Goal: Task Accomplishment & Management: Manage account settings

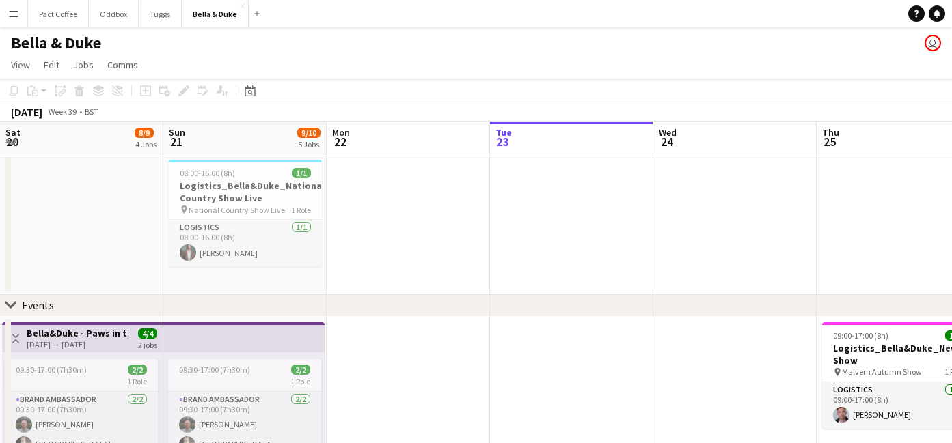
scroll to position [0, 327]
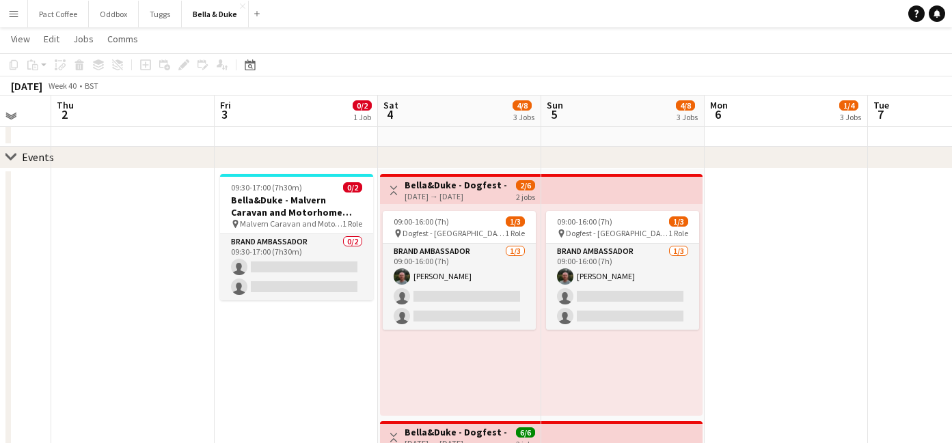
scroll to position [146, 0]
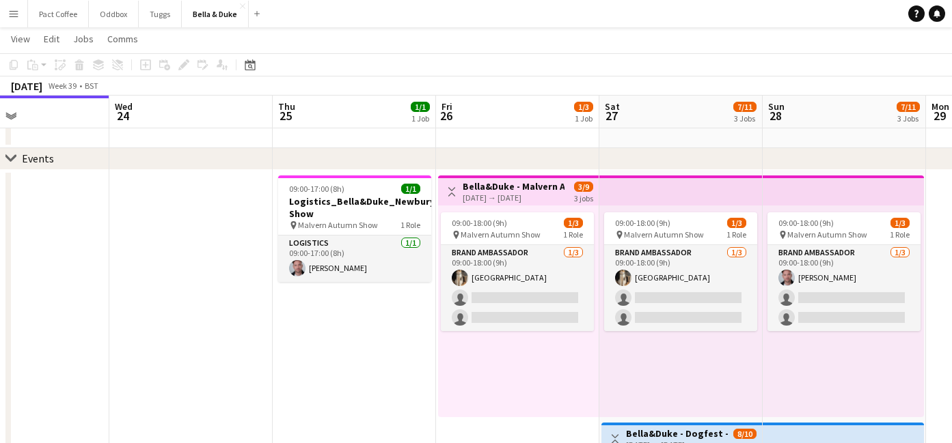
click at [438, 264] on div "09:00-18:00 (9h) 1/3 pin Malvern Autumn Show 1 Role Brand Ambassador [DATE] 09:…" at bounding box center [518, 312] width 161 height 212
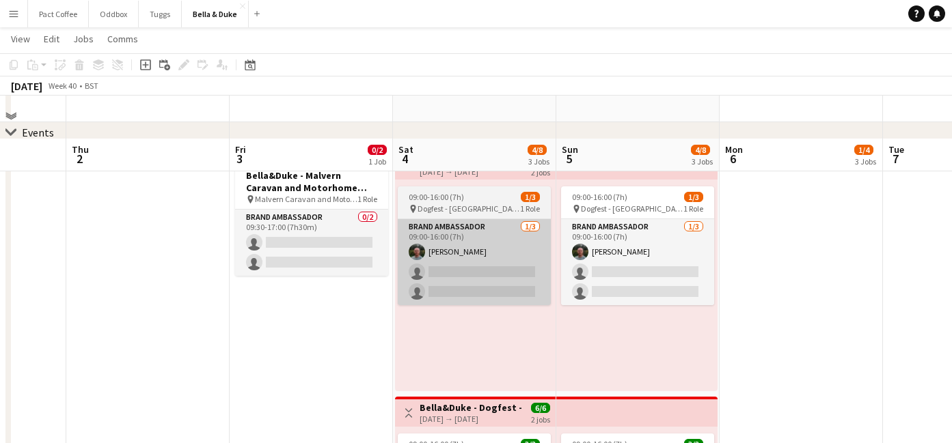
scroll to position [164, 0]
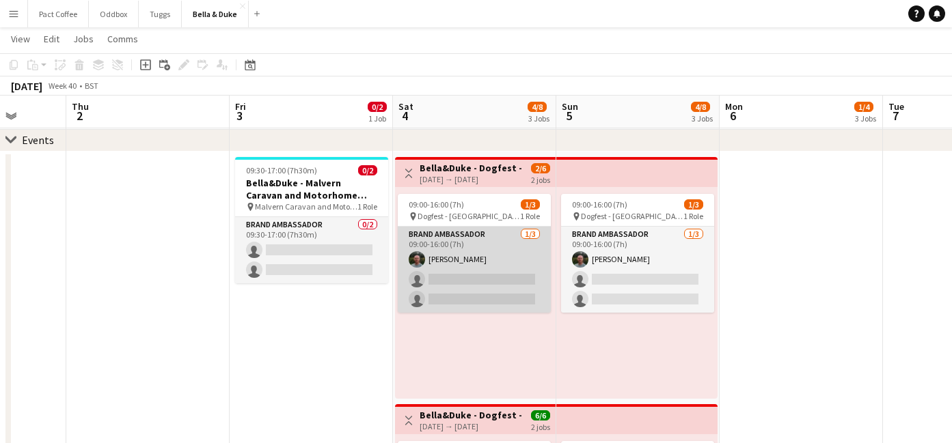
click at [473, 276] on app-card-role "Brand Ambassador [DATE] 09:00-16:00 (7h) [PERSON_NAME] single-neutral-actions s…" at bounding box center [474, 270] width 153 height 86
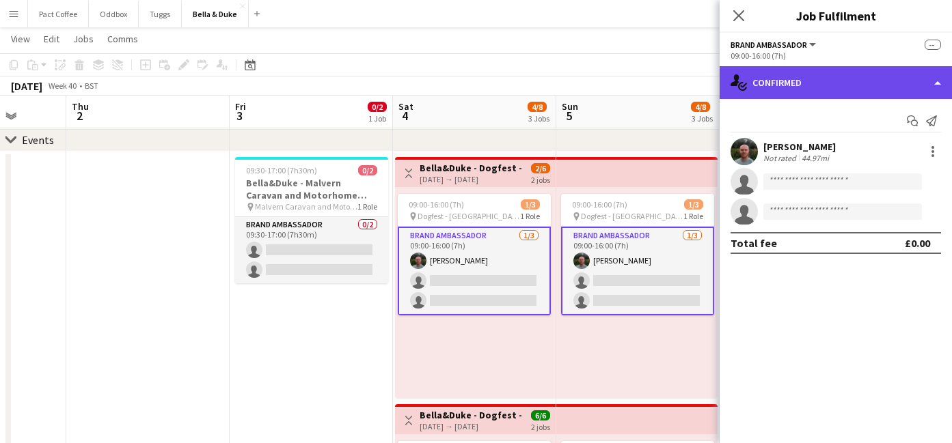
click at [844, 83] on div "single-neutral-actions-check-2 Confirmed" at bounding box center [835, 82] width 232 height 33
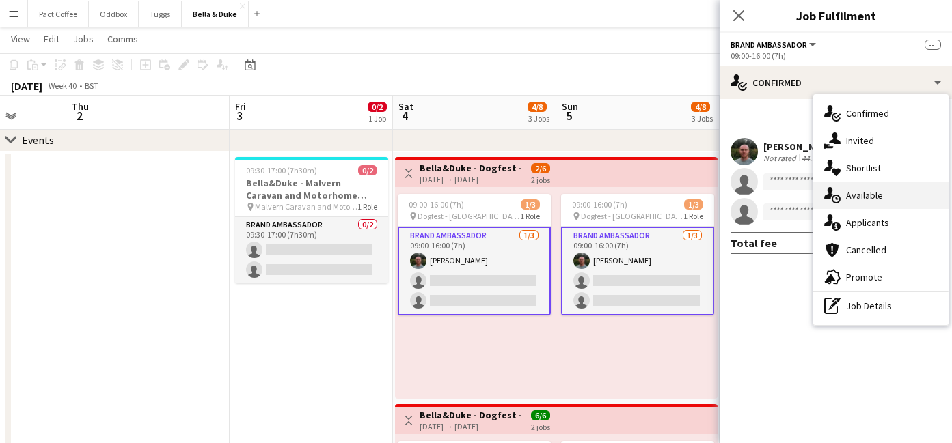
click at [861, 195] on span "Available" at bounding box center [864, 195] width 37 height 12
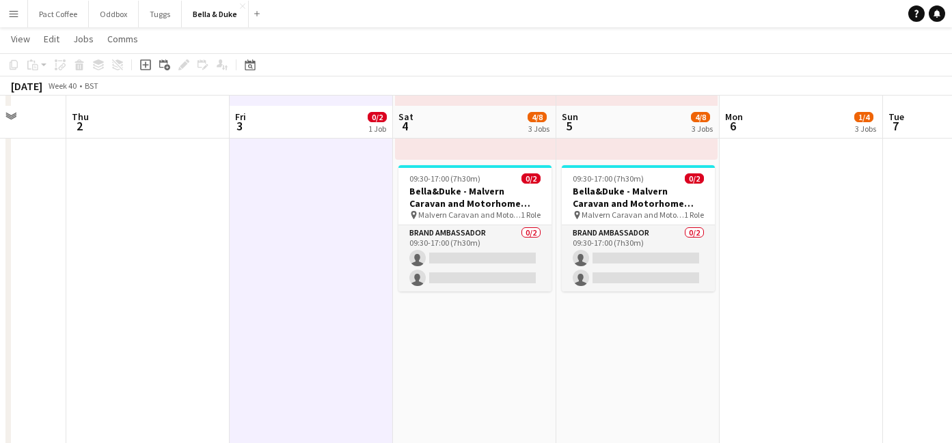
scroll to position [665, 0]
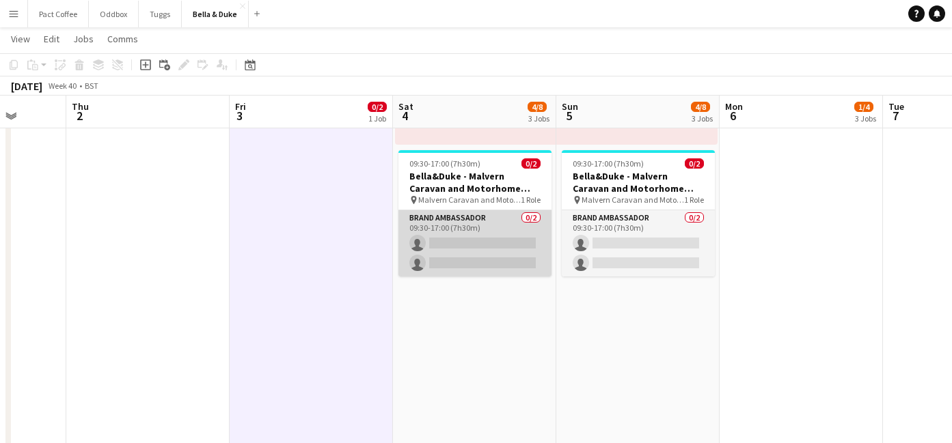
click at [475, 245] on app-card-role "Brand Ambassador 0/2 09:30-17:00 (7h30m) single-neutral-actions single-neutral-…" at bounding box center [474, 243] width 153 height 66
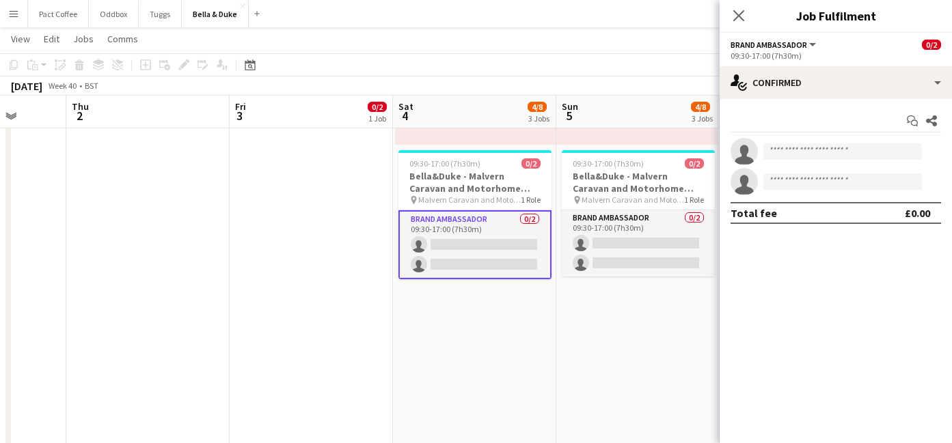
click at [860, 101] on div "Start chat Share single-neutral-actions single-neutral-actions Total fee £0.00" at bounding box center [835, 167] width 232 height 136
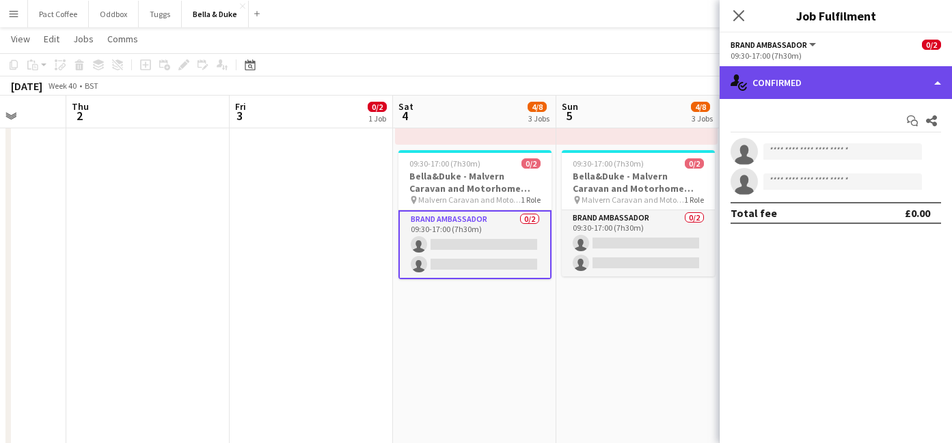
click at [862, 94] on div "single-neutral-actions-check-2 Confirmed" at bounding box center [835, 82] width 232 height 33
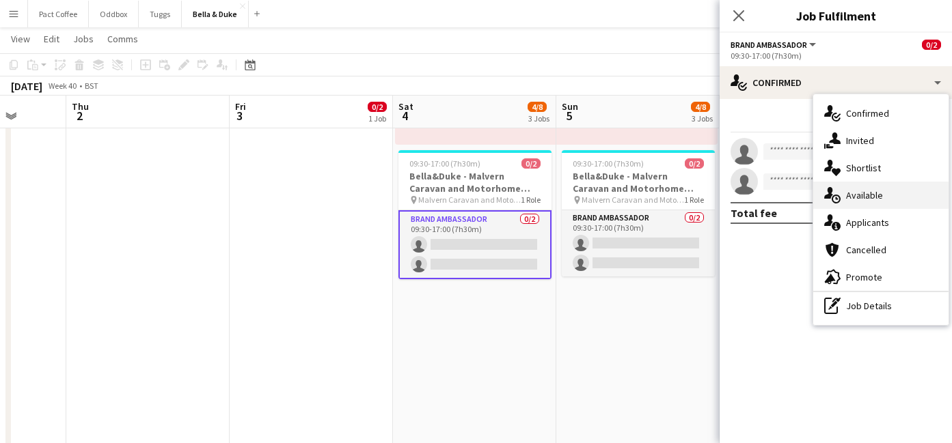
click at [868, 200] on span "Available" at bounding box center [864, 195] width 37 height 12
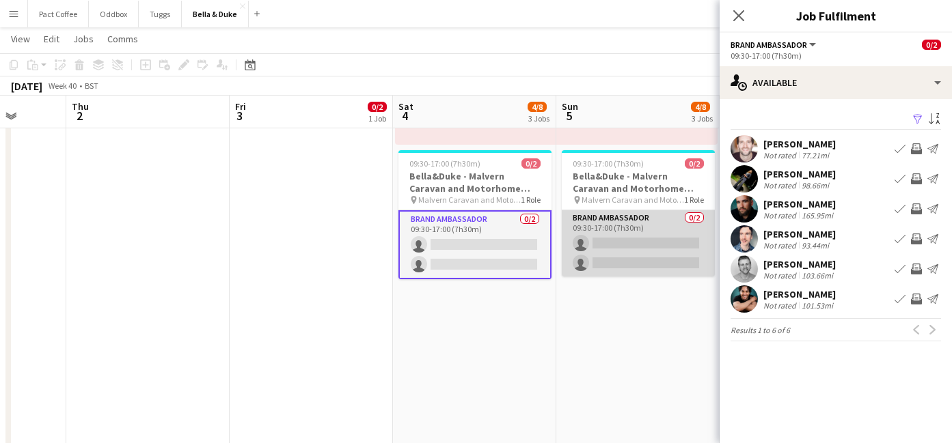
click at [648, 240] on app-card-role "Brand Ambassador 0/2 09:30-17:00 (7h30m) single-neutral-actions single-neutral-…" at bounding box center [638, 243] width 153 height 66
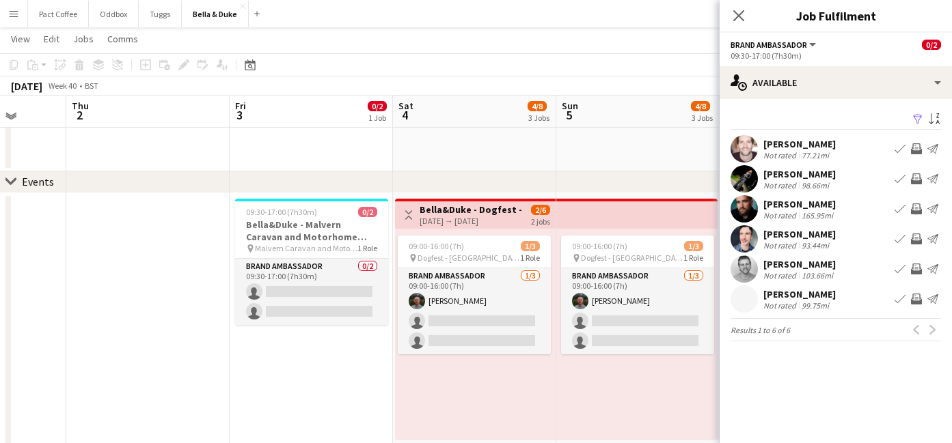
scroll to position [122, 0]
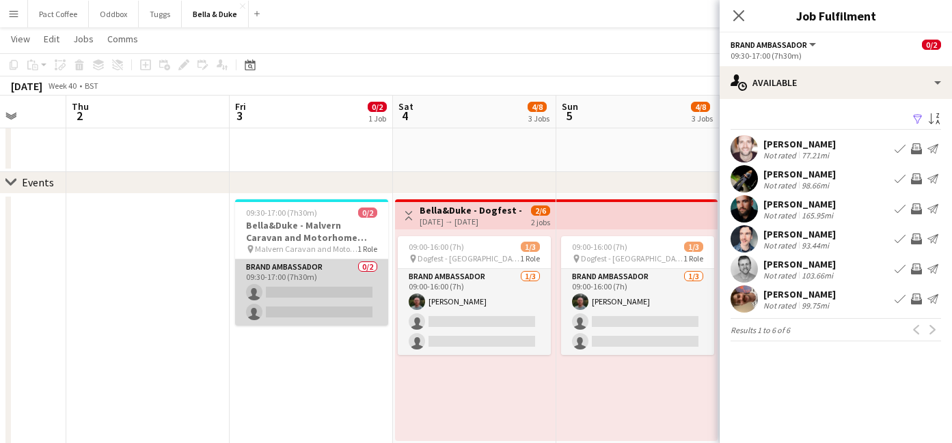
click at [326, 290] on app-card-role "Brand Ambassador 0/2 09:30-17:00 (7h30m) single-neutral-actions single-neutral-…" at bounding box center [311, 293] width 153 height 66
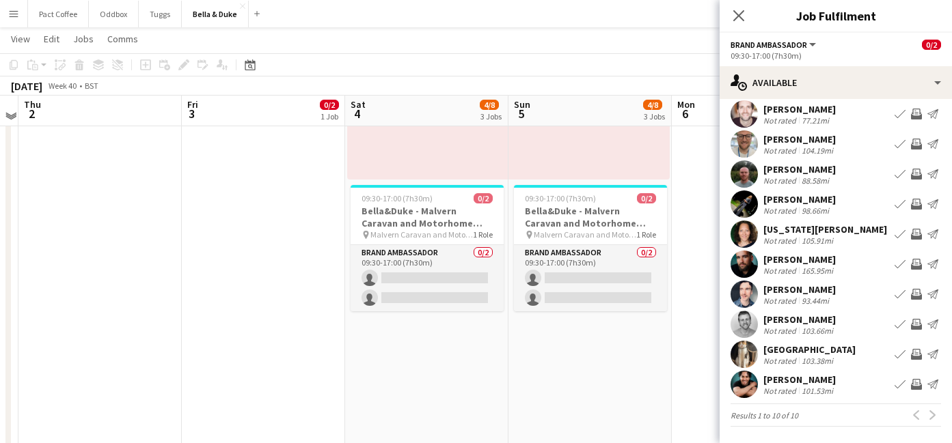
scroll to position [628, 0]
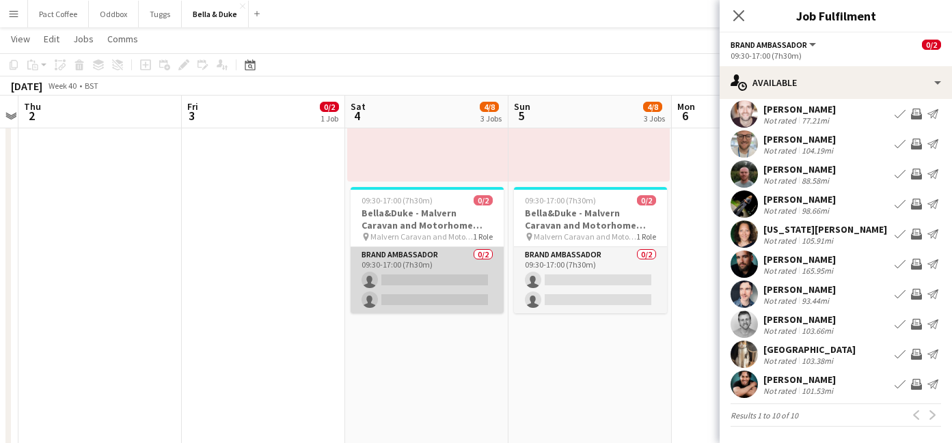
click at [445, 279] on app-card-role "Brand Ambassador 0/2 09:30-17:00 (7h30m) single-neutral-actions single-neutral-…" at bounding box center [426, 280] width 153 height 66
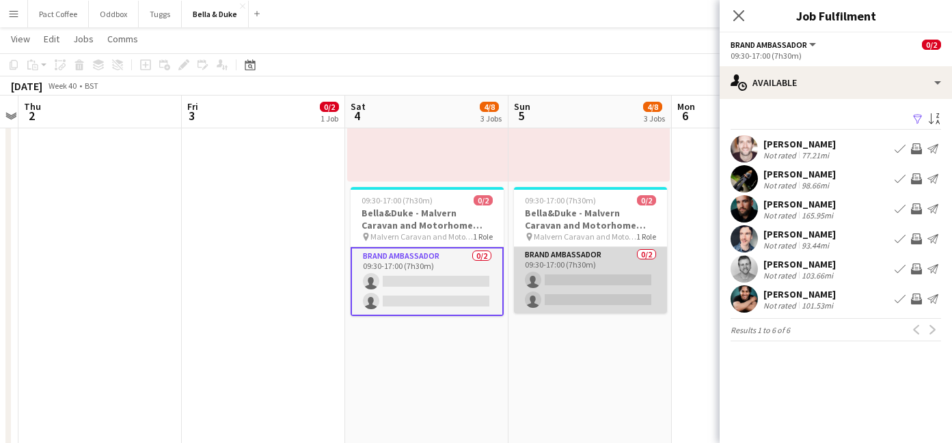
click at [568, 279] on app-card-role "Brand Ambassador 0/2 09:30-17:00 (7h30m) single-neutral-actions single-neutral-…" at bounding box center [590, 280] width 153 height 66
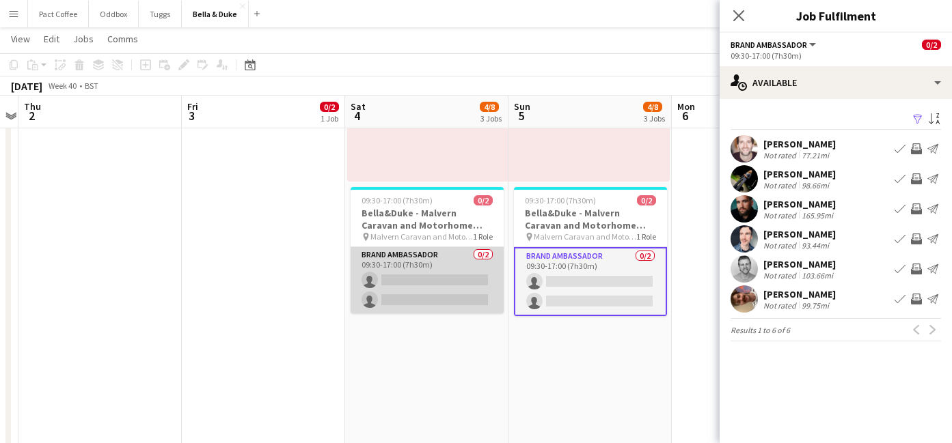
click at [485, 282] on app-card-role "Brand Ambassador 0/2 09:30-17:00 (7h30m) single-neutral-actions single-neutral-…" at bounding box center [426, 280] width 153 height 66
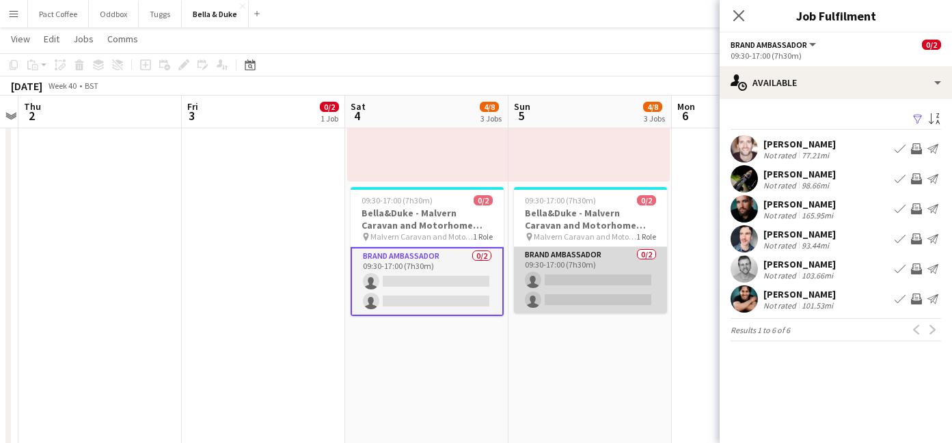
click at [553, 279] on app-card-role "Brand Ambassador 0/2 09:30-17:00 (7h30m) single-neutral-actions single-neutral-…" at bounding box center [590, 280] width 153 height 66
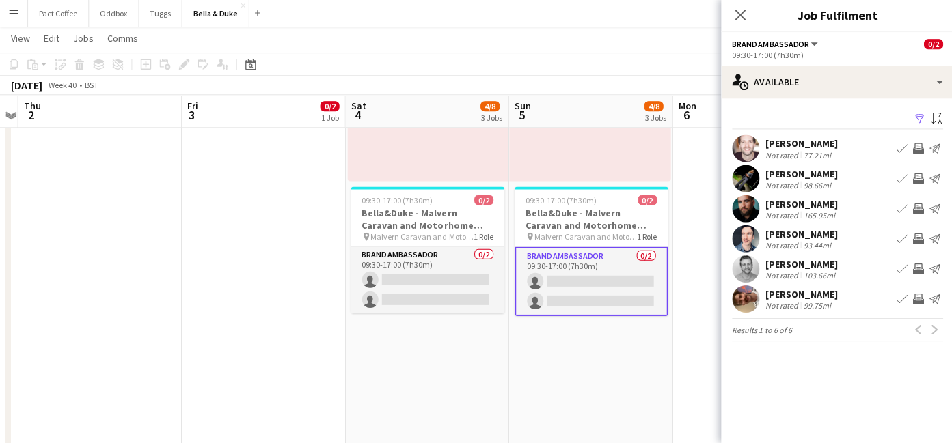
scroll to position [628, 0]
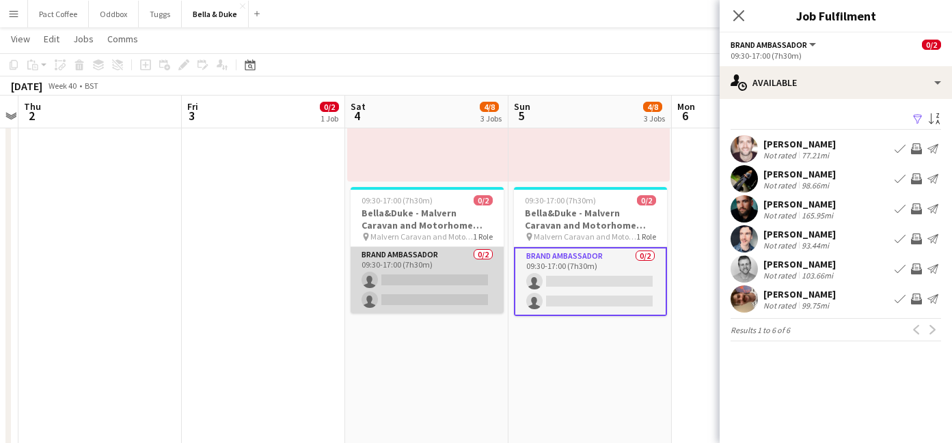
click at [419, 281] on app-card-role "Brand Ambassador 0/2 09:30-17:00 (7h30m) single-neutral-actions single-neutral-…" at bounding box center [426, 280] width 153 height 66
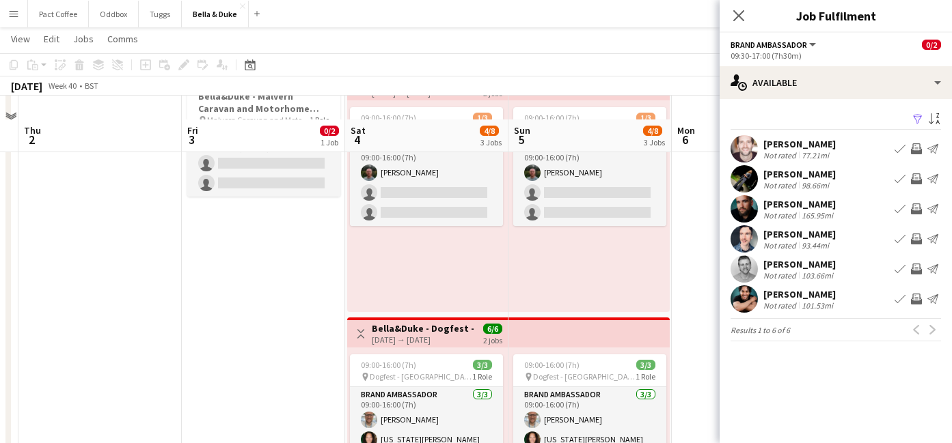
scroll to position [251, 0]
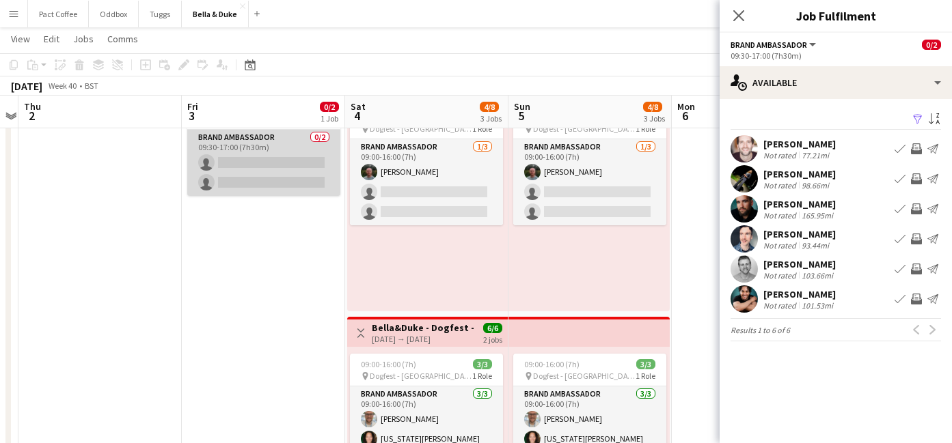
click at [268, 163] on app-card-role "Brand Ambassador 0/2 09:30-17:00 (7h30m) single-neutral-actions single-neutral-…" at bounding box center [263, 163] width 153 height 66
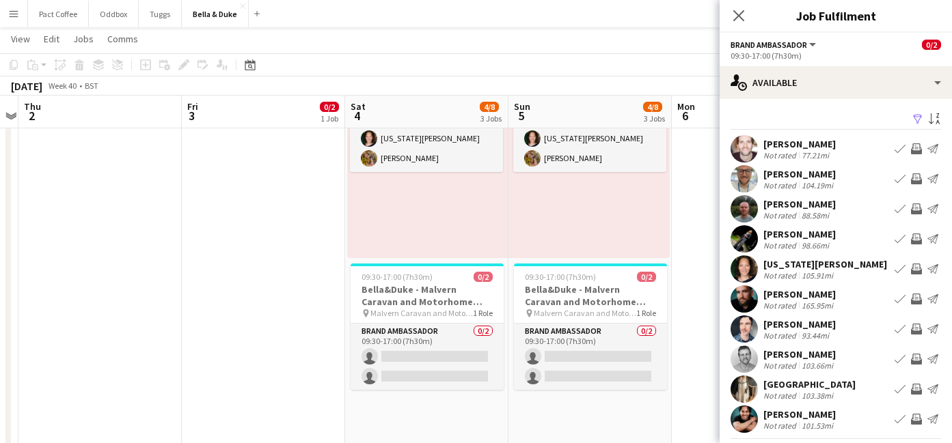
scroll to position [556, 0]
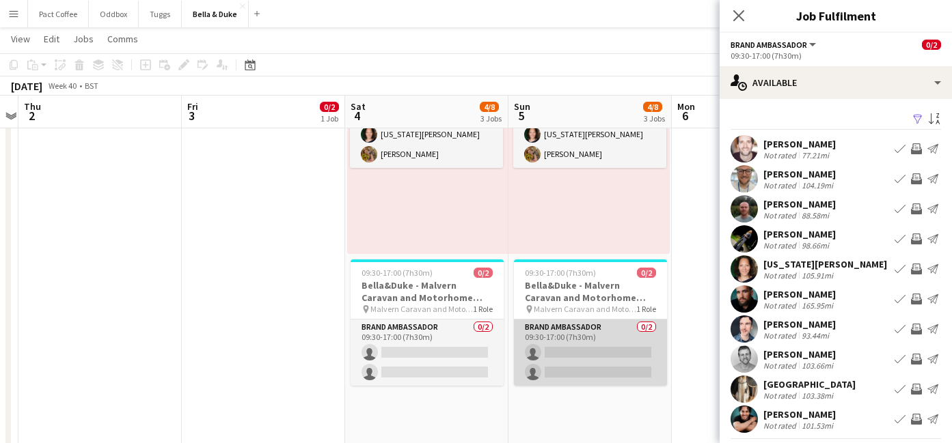
click at [621, 350] on app-card-role "Brand Ambassador 0/2 09:30-17:00 (7h30m) single-neutral-actions single-neutral-…" at bounding box center [590, 353] width 153 height 66
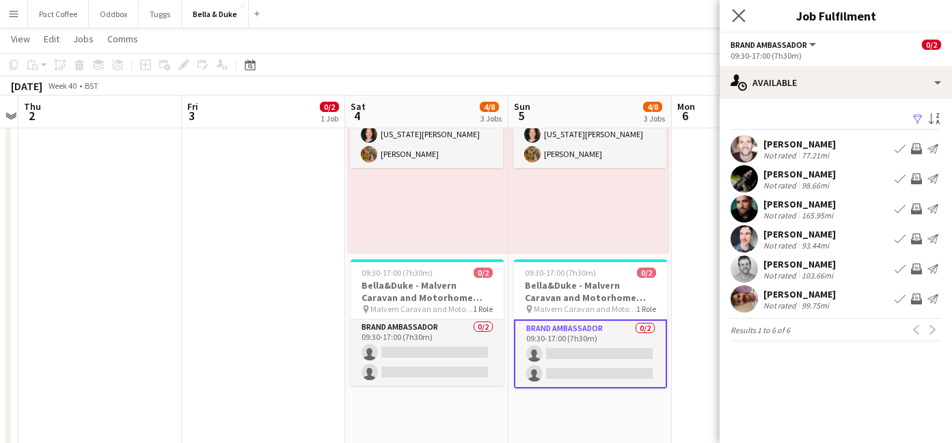
click at [730, 15] on app-icon "Close pop-in" at bounding box center [739, 16] width 20 height 20
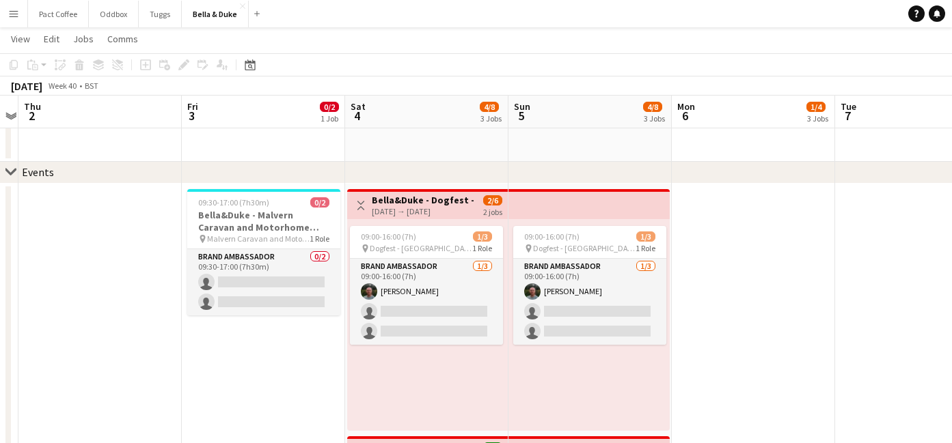
scroll to position [133, 0]
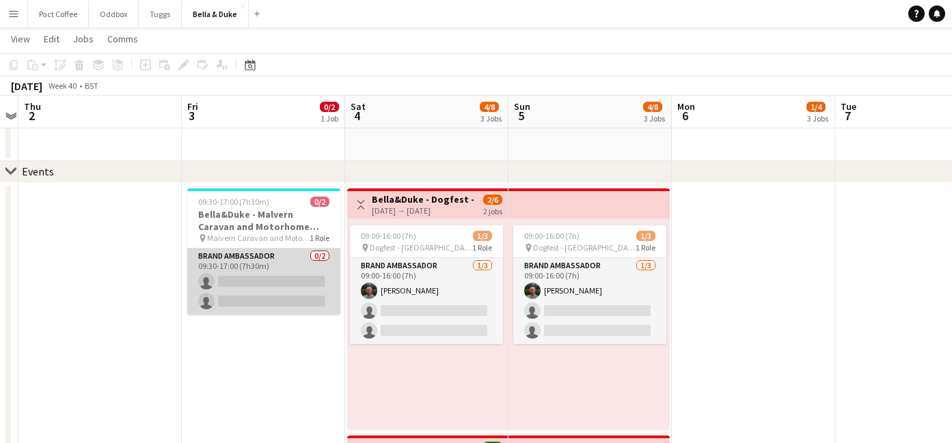
click at [288, 285] on app-card-role "Brand Ambassador 0/2 09:30-17:00 (7h30m) single-neutral-actions single-neutral-…" at bounding box center [263, 282] width 153 height 66
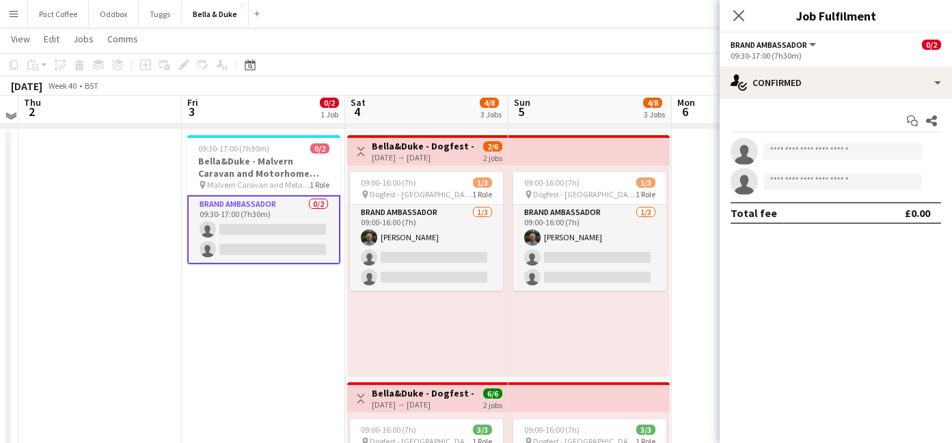
scroll to position [179, 0]
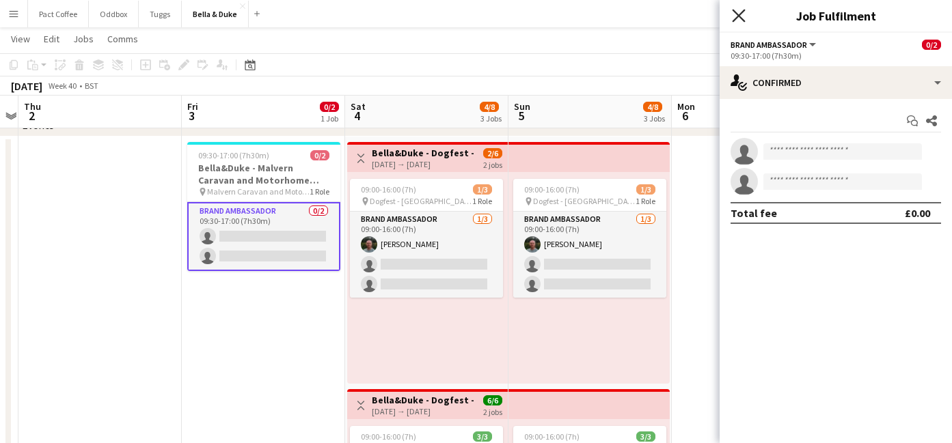
click at [735, 14] on icon at bounding box center [738, 15] width 13 height 13
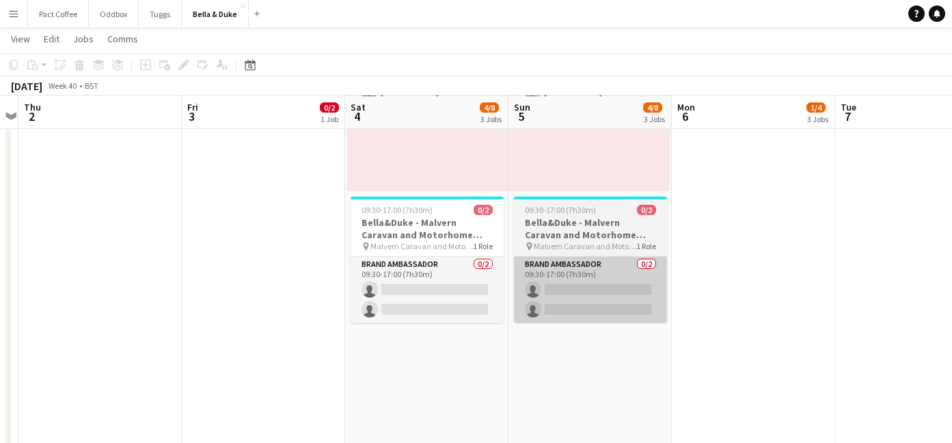
scroll to position [620, 0]
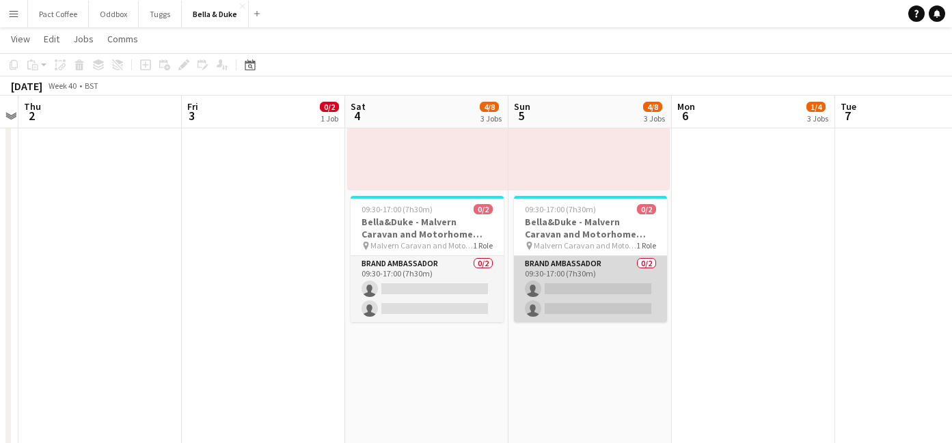
click at [565, 287] on app-card-role "Brand Ambassador 0/2 09:30-17:00 (7h30m) single-neutral-actions single-neutral-…" at bounding box center [590, 289] width 153 height 66
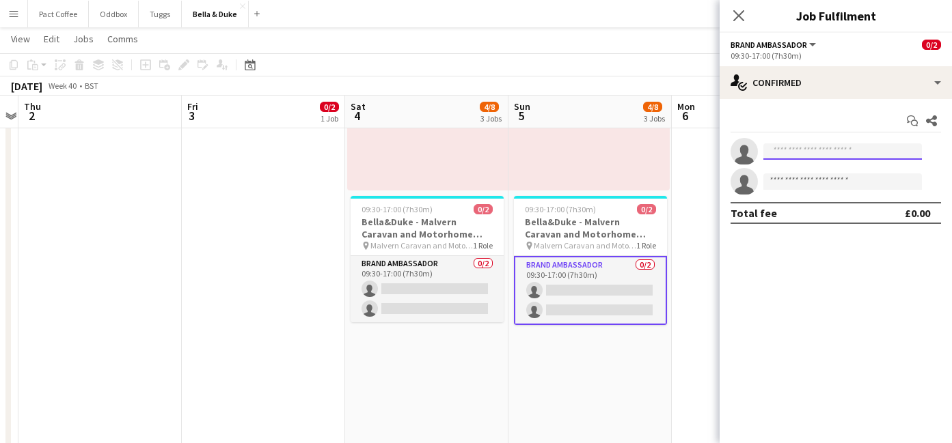
click at [780, 152] on input at bounding box center [842, 151] width 158 height 16
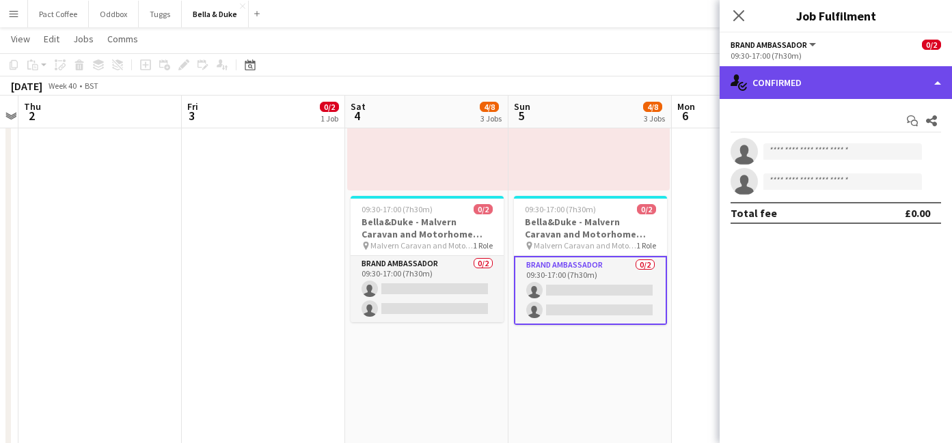
click at [811, 73] on div "single-neutral-actions-check-2 Confirmed" at bounding box center [835, 82] width 232 height 33
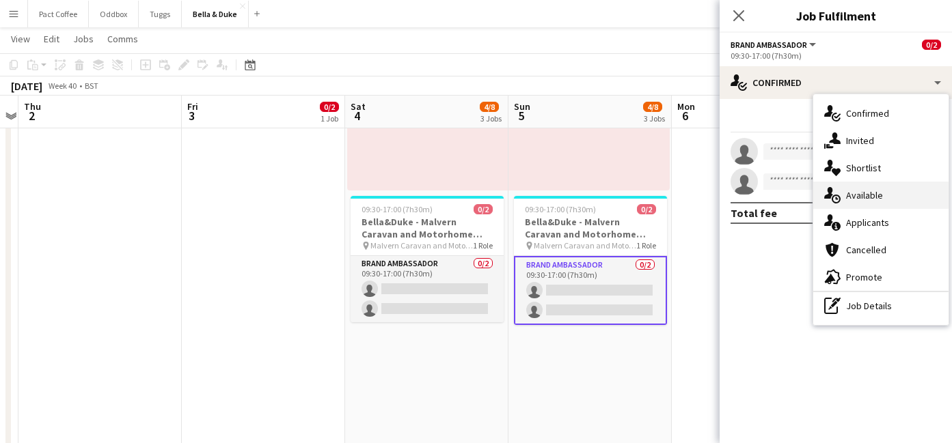
click at [860, 204] on div "single-neutral-actions-upload Available" at bounding box center [880, 195] width 135 height 27
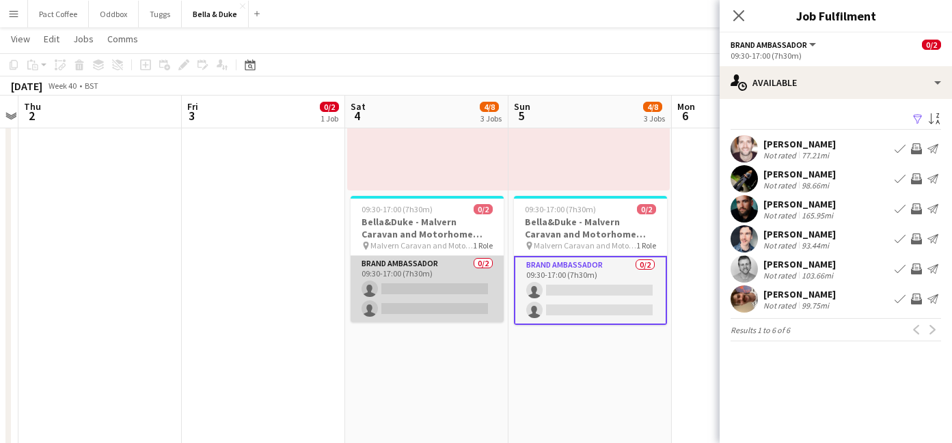
click at [411, 290] on app-card-role "Brand Ambassador 0/2 09:30-17:00 (7h30m) single-neutral-actions single-neutral-…" at bounding box center [426, 289] width 153 height 66
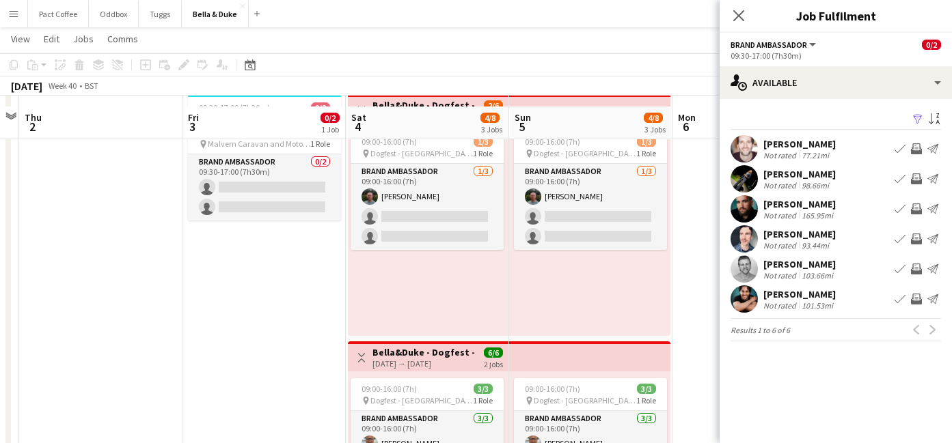
scroll to position [228, 0]
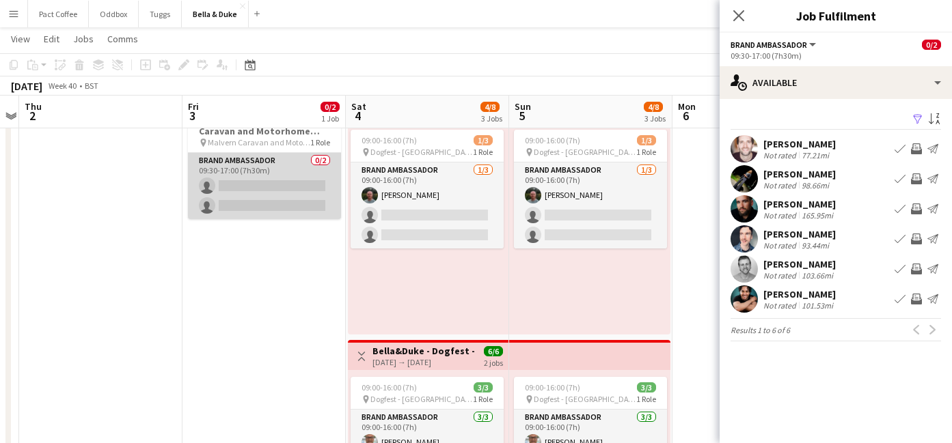
click at [276, 186] on app-card-role "Brand Ambassador 0/2 09:30-17:00 (7h30m) single-neutral-actions single-neutral-…" at bounding box center [264, 186] width 153 height 66
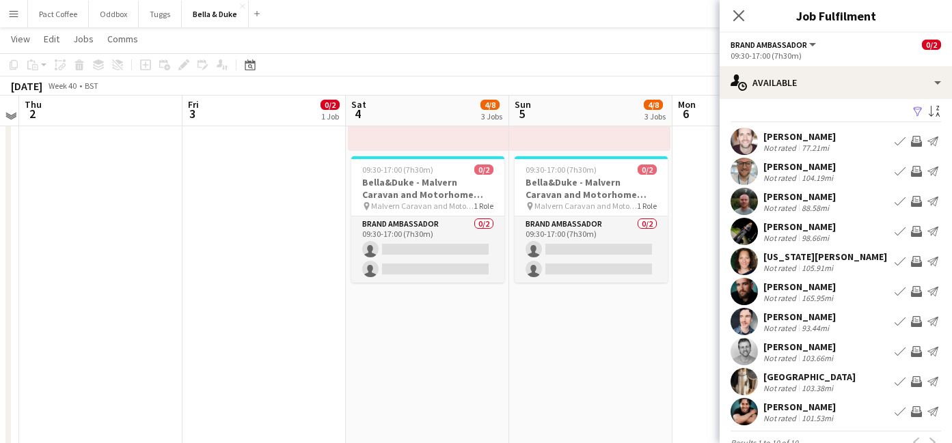
scroll to position [652, 0]
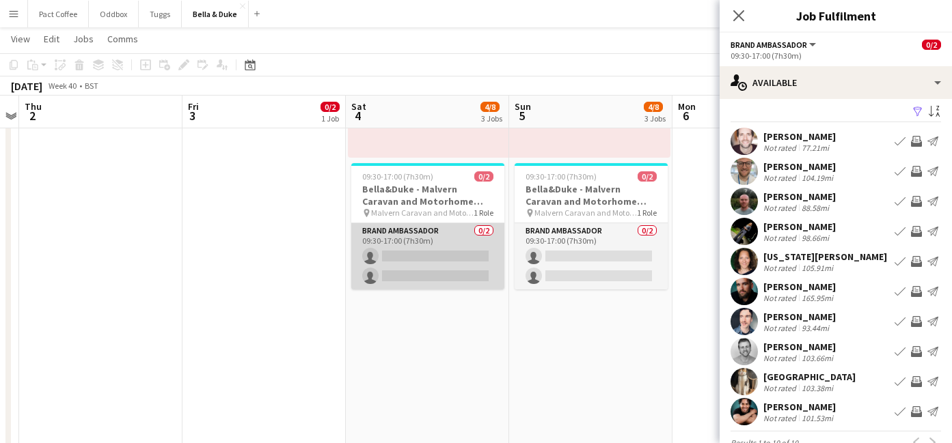
click at [455, 256] on app-card-role "Brand Ambassador 0/2 09:30-17:00 (7h30m) single-neutral-actions single-neutral-…" at bounding box center [427, 256] width 153 height 66
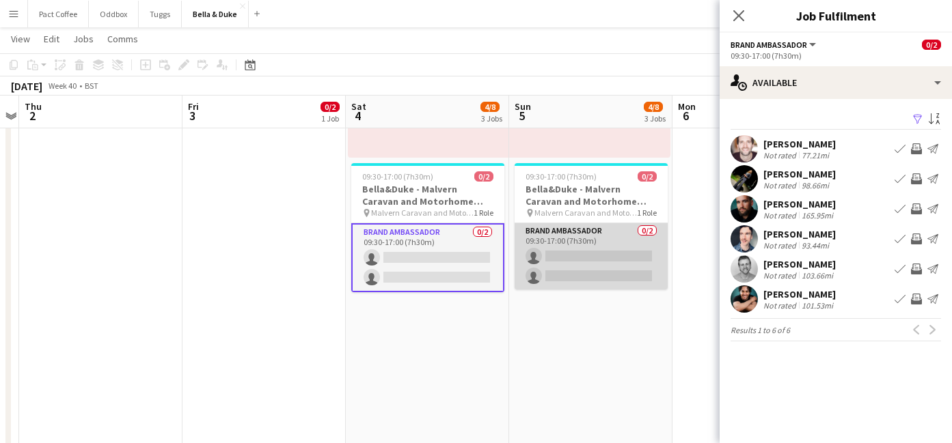
click at [576, 253] on app-card-role "Brand Ambassador 0/2 09:30-17:00 (7h30m) single-neutral-actions single-neutral-…" at bounding box center [590, 256] width 153 height 66
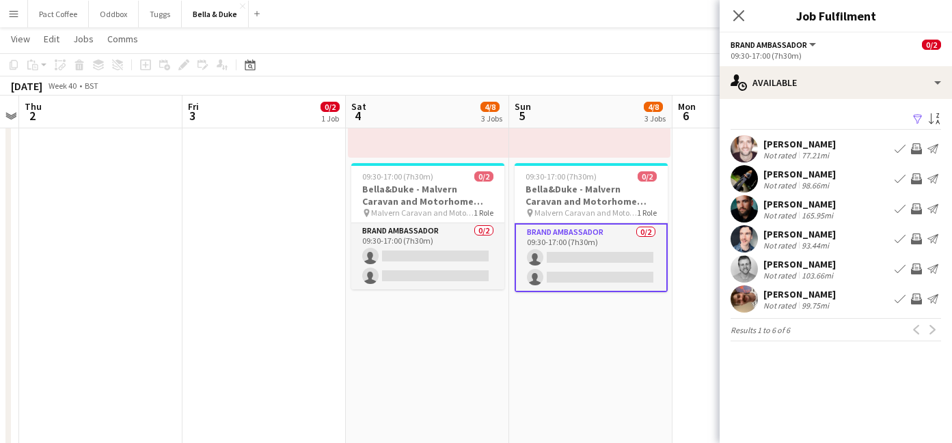
click at [828, 302] on div "99.75mi" at bounding box center [815, 306] width 33 height 10
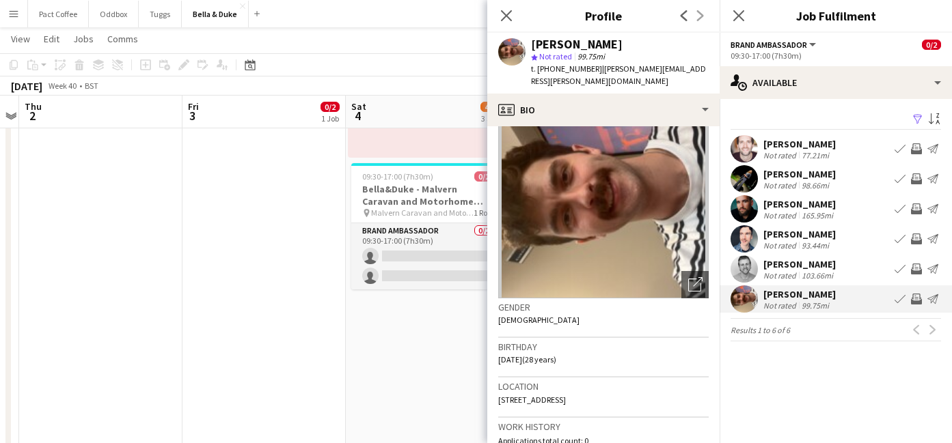
scroll to position [46, 0]
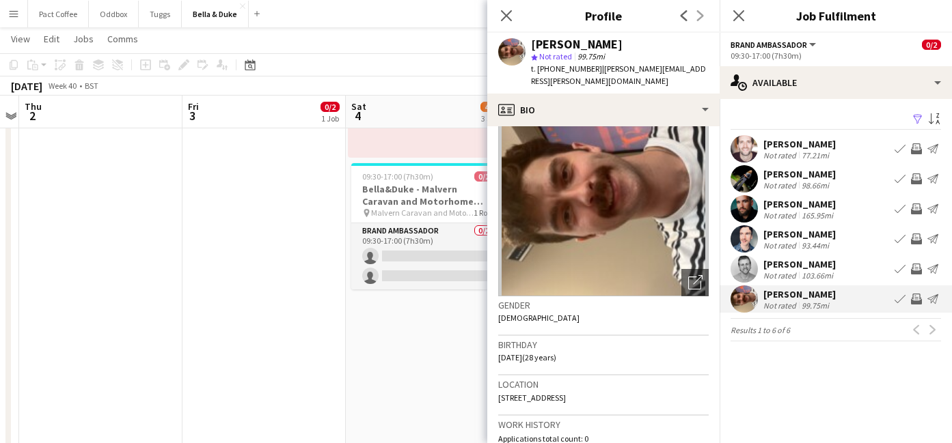
drag, startPoint x: 613, startPoint y: 44, endPoint x: 534, endPoint y: 44, distance: 78.6
click at [534, 44] on div "[PERSON_NAME]" at bounding box center [620, 44] width 178 height 12
click at [534, 44] on div "[PERSON_NAME]" at bounding box center [577, 44] width 92 height 12
drag, startPoint x: 531, startPoint y: 44, endPoint x: 638, endPoint y: 46, distance: 107.3
click at [638, 46] on div "[PERSON_NAME]" at bounding box center [620, 44] width 178 height 12
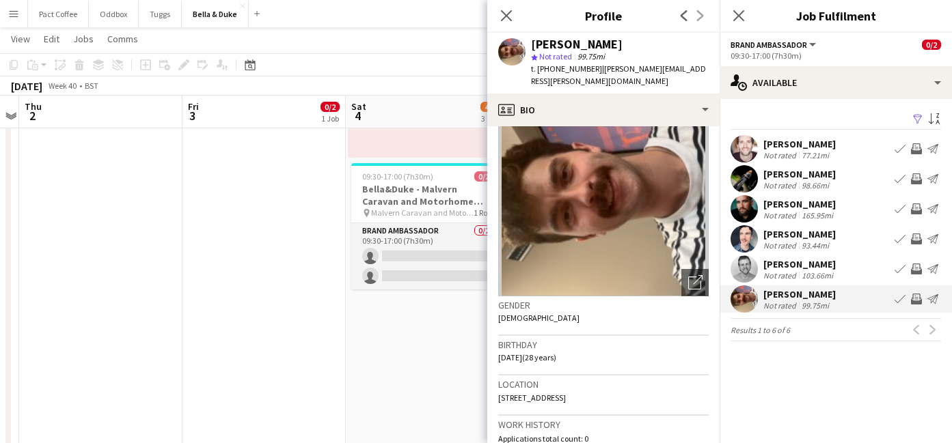
copy div "[PERSON_NAME]"
click at [409, 355] on app-date-cell "Toggle View [PERSON_NAME] - Dogfest - [GEOGRAPHIC_DATA] (Team 2) [DATE] → [DATE…" at bounding box center [427, 160] width 163 height 995
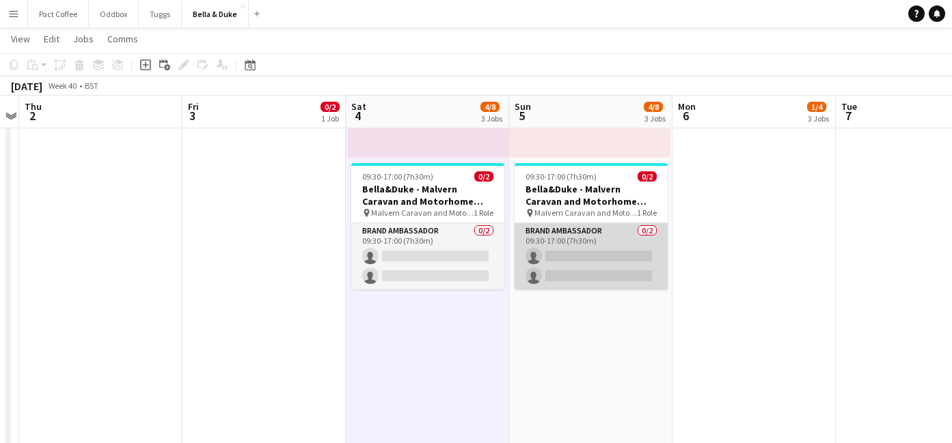
click at [576, 249] on app-card-role "Brand Ambassador 0/2 09:30-17:00 (7h30m) single-neutral-actions single-neutral-…" at bounding box center [590, 256] width 153 height 66
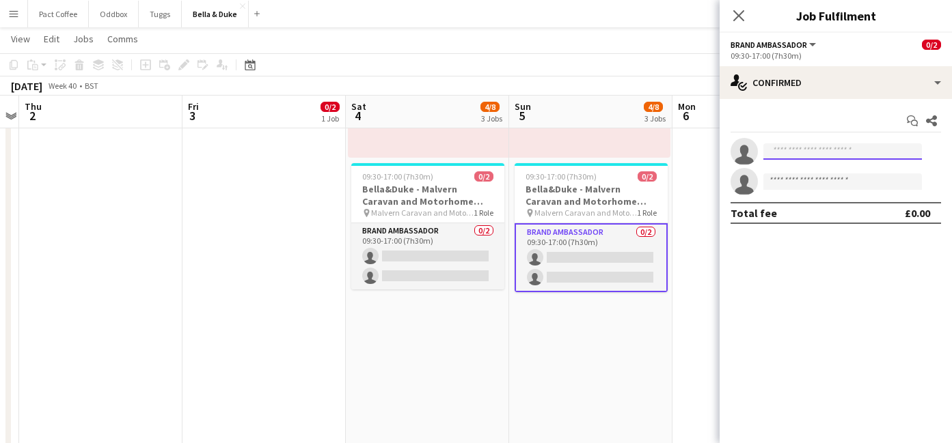
click at [799, 156] on input at bounding box center [842, 151] width 158 height 16
click at [810, 65] on app-options-switcher "Brand Ambassador All roles Brand Ambassador 0/2 09:30-17:00 (7h30m)" at bounding box center [835, 49] width 232 height 33
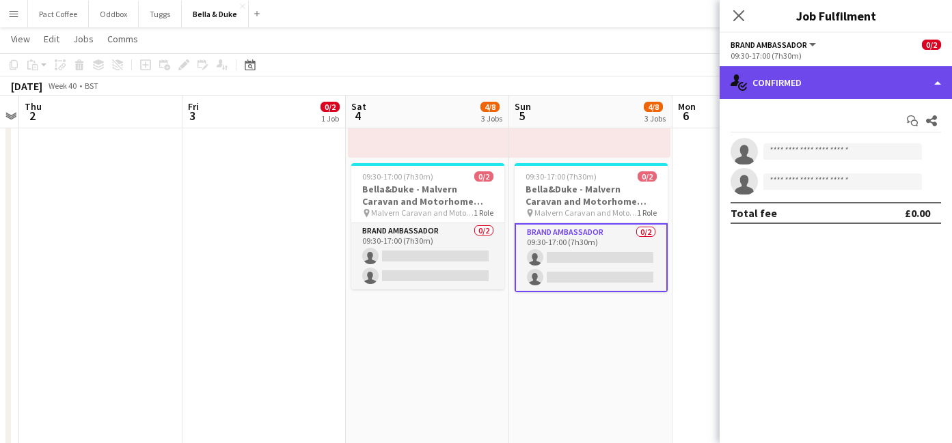
click at [810, 83] on div "single-neutral-actions-check-2 Confirmed" at bounding box center [835, 82] width 232 height 33
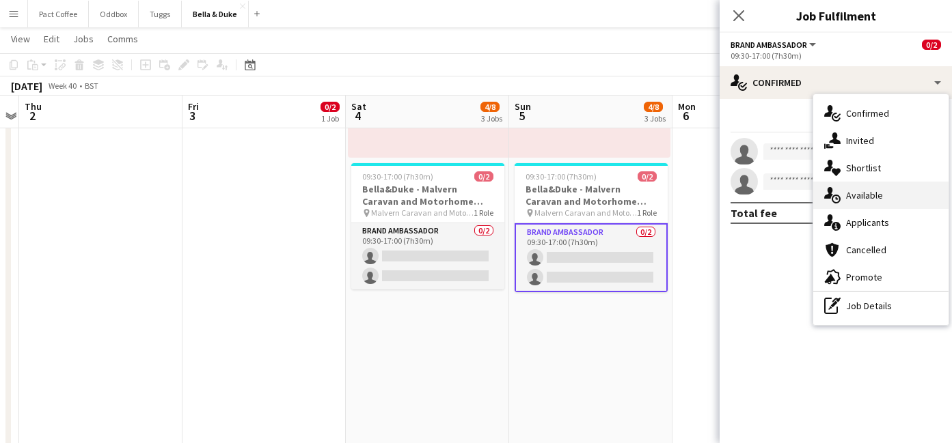
click at [863, 195] on span "Available" at bounding box center [864, 195] width 37 height 12
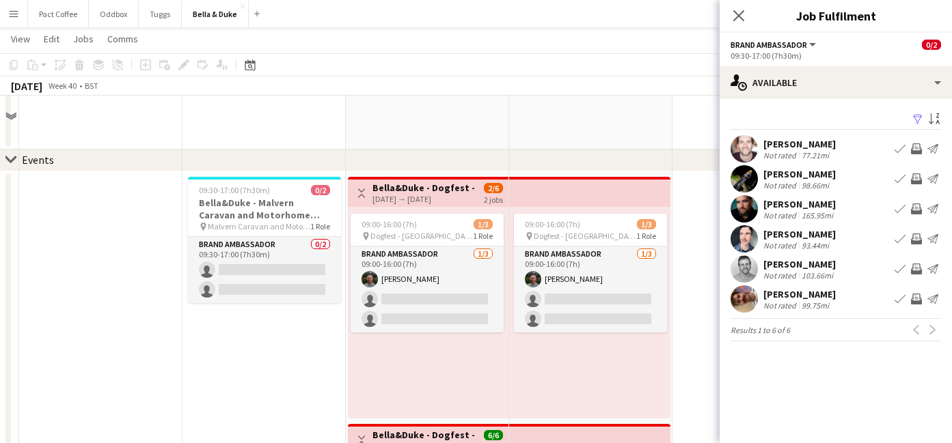
scroll to position [93, 0]
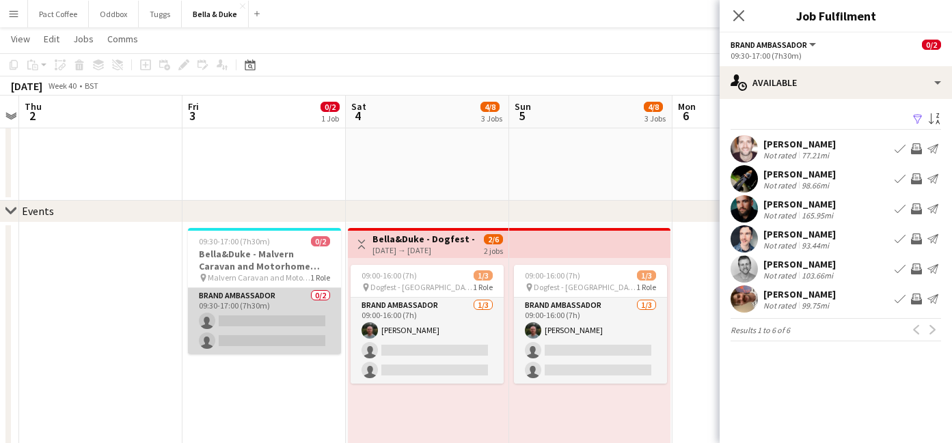
click at [282, 315] on app-card-role "Brand Ambassador 0/2 09:30-17:00 (7h30m) single-neutral-actions single-neutral-…" at bounding box center [264, 321] width 153 height 66
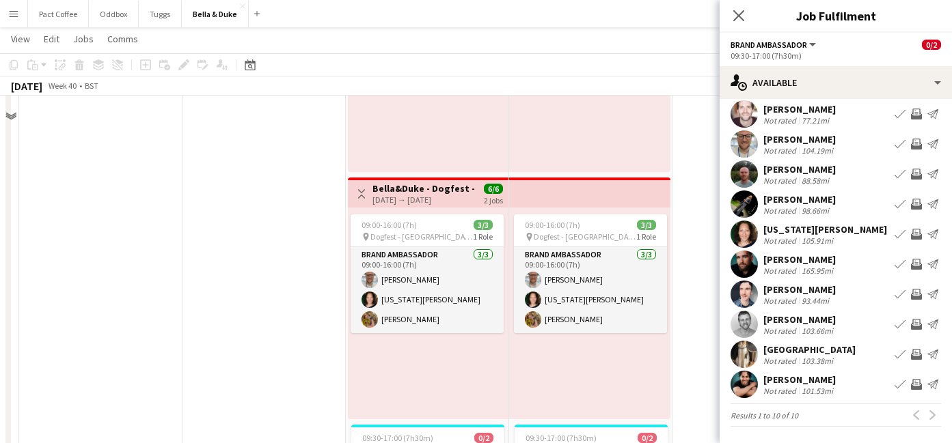
scroll to position [221, 0]
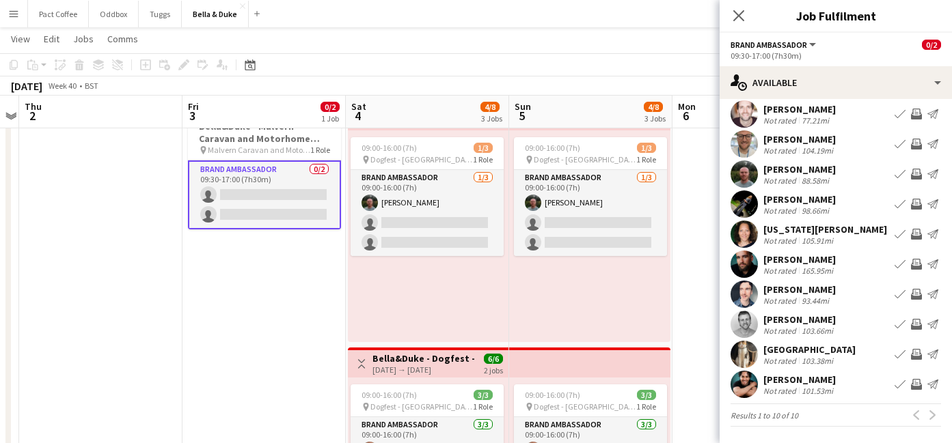
click at [306, 197] on app-card-role "Brand Ambassador 0/2 09:30-17:00 (7h30m) single-neutral-actions single-neutral-…" at bounding box center [264, 195] width 153 height 69
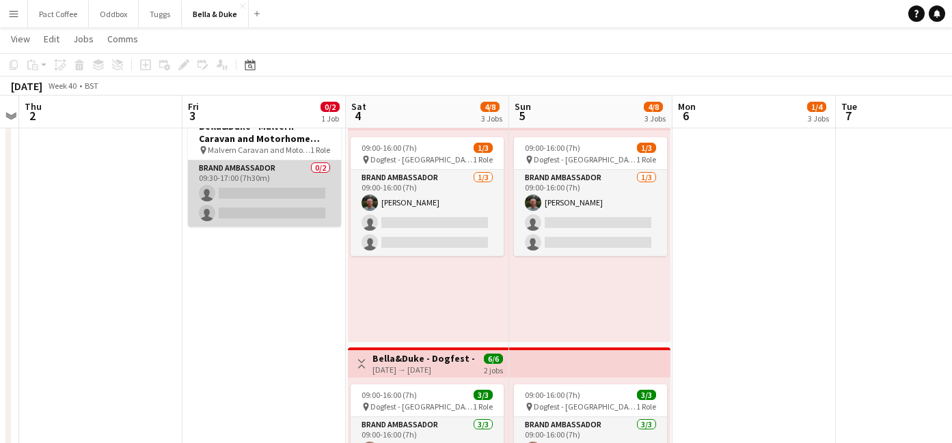
click at [306, 197] on app-card-role "Brand Ambassador 0/2 09:30-17:00 (7h30m) single-neutral-actions single-neutral-…" at bounding box center [264, 194] width 153 height 66
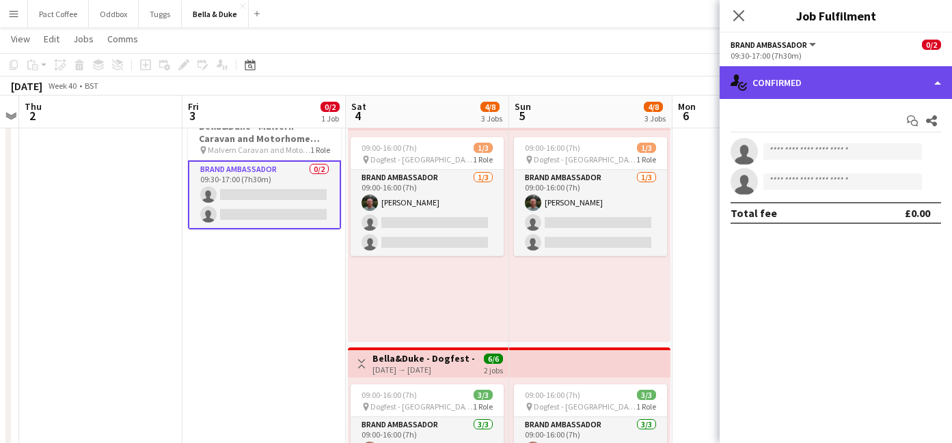
click at [833, 77] on div "single-neutral-actions-check-2 Confirmed" at bounding box center [835, 82] width 232 height 33
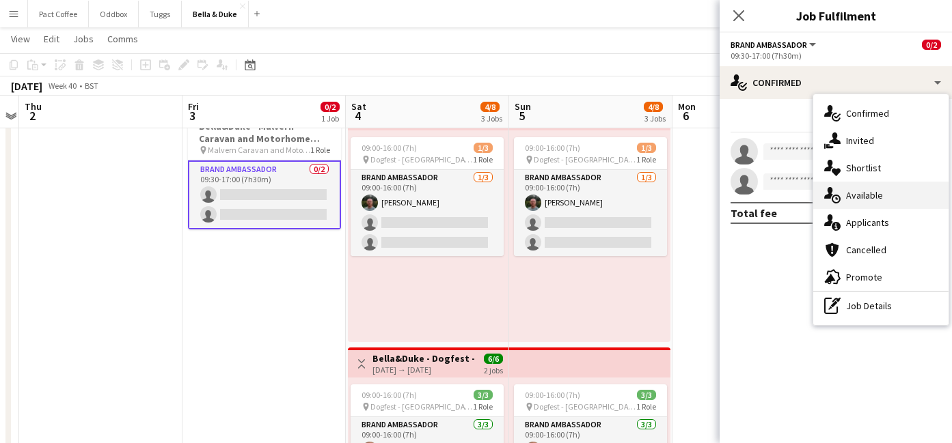
click at [863, 208] on div "single-neutral-actions-upload Available" at bounding box center [880, 195] width 135 height 27
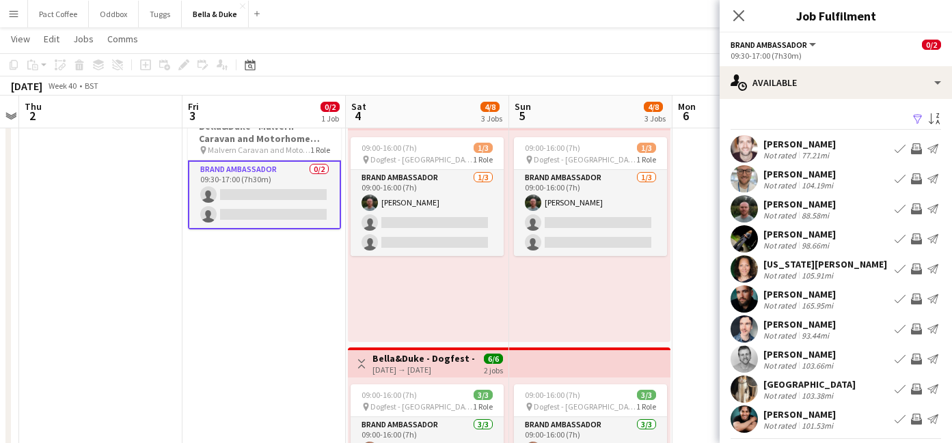
scroll to position [35, 0]
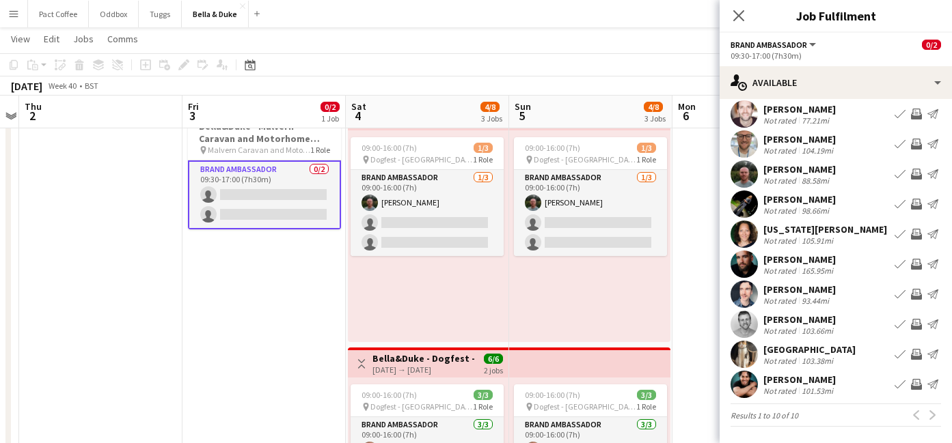
click at [902, 387] on app-icon "Book crew" at bounding box center [899, 384] width 11 height 11
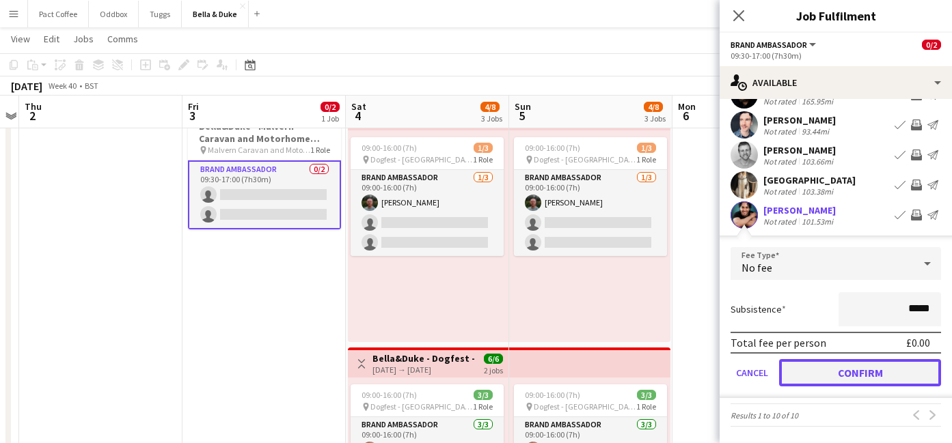
click at [895, 377] on button "Confirm" at bounding box center [860, 372] width 162 height 27
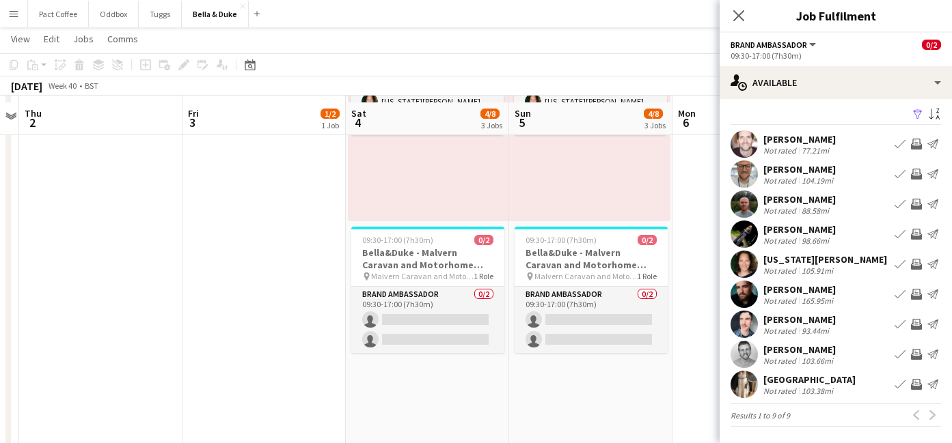
scroll to position [586, 0]
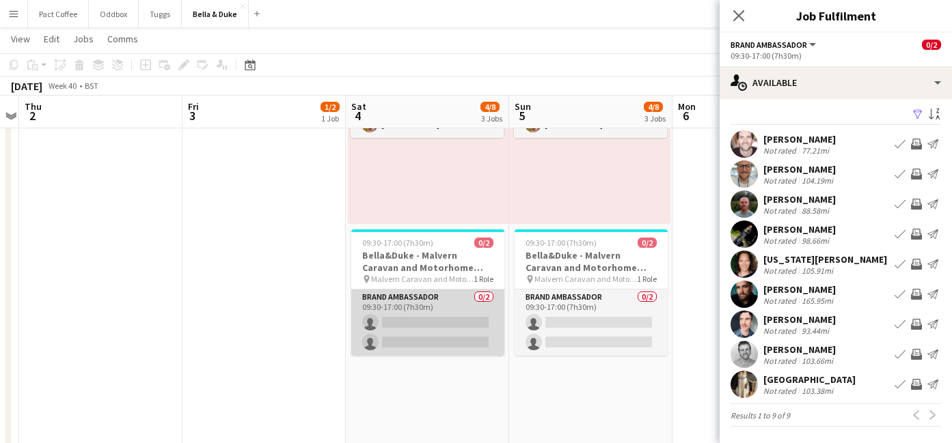
click at [441, 320] on app-card-role "Brand Ambassador 0/2 09:30-17:00 (7h30m) single-neutral-actions single-neutral-…" at bounding box center [427, 323] width 153 height 66
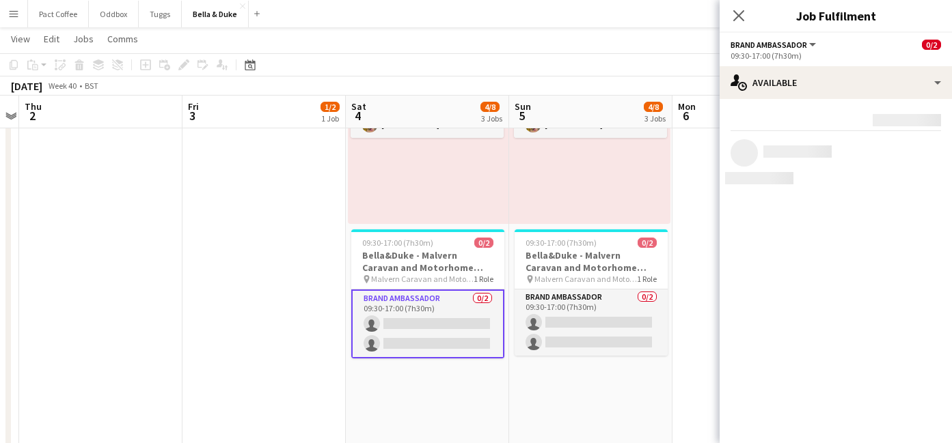
scroll to position [0, 0]
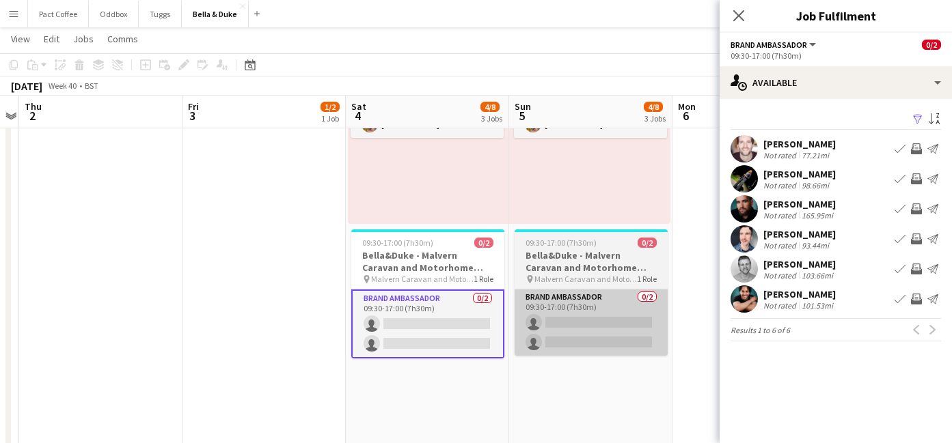
click at [445, 320] on app-card-role "Brand Ambassador 0/2 09:30-17:00 (7h30m) single-neutral-actions single-neutral-…" at bounding box center [427, 324] width 153 height 69
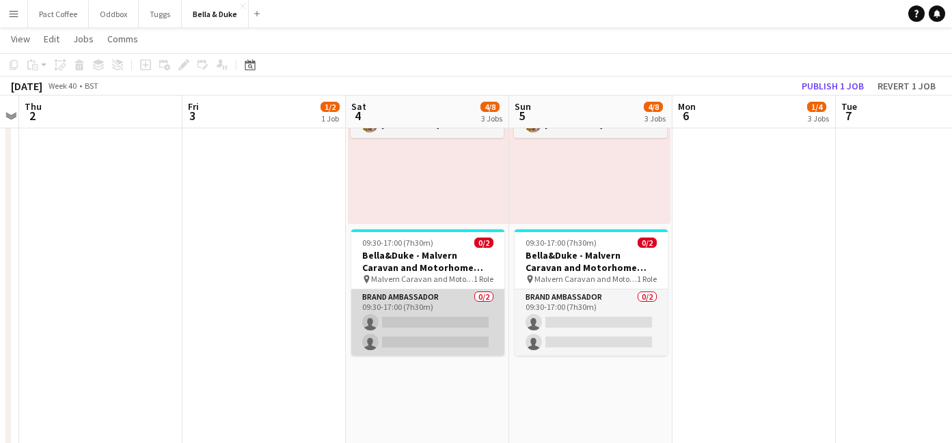
click at [445, 320] on app-card-role "Brand Ambassador 0/2 09:30-17:00 (7h30m) single-neutral-actions single-neutral-…" at bounding box center [427, 323] width 153 height 66
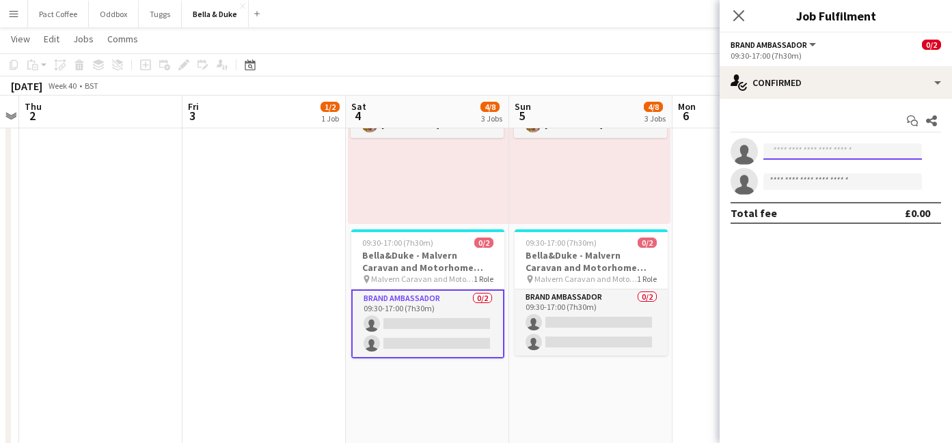
click at [858, 155] on input at bounding box center [842, 151] width 158 height 16
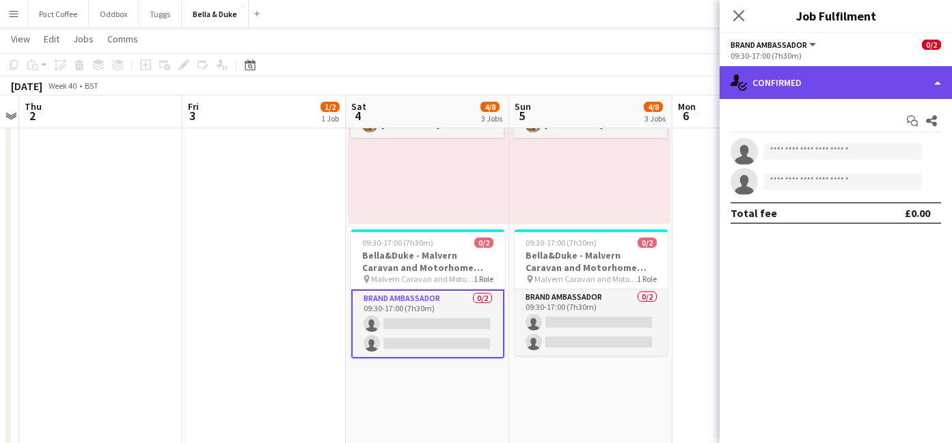
click at [820, 92] on div "single-neutral-actions-check-2 Confirmed" at bounding box center [835, 82] width 232 height 33
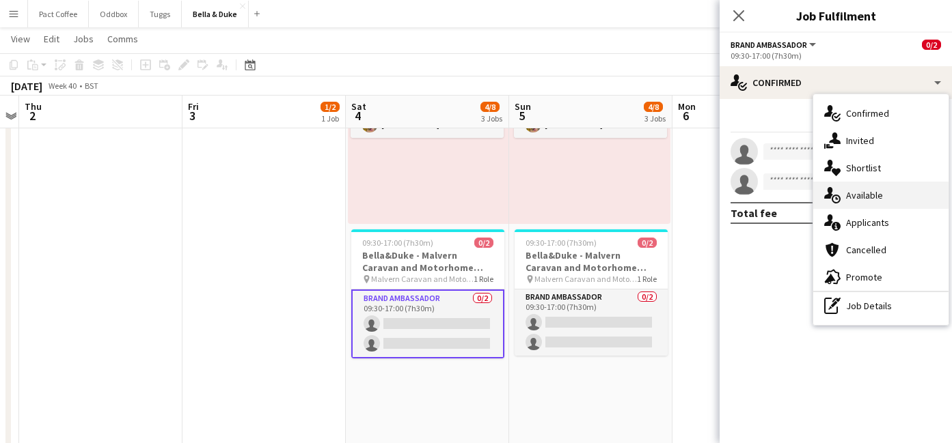
click at [870, 201] on span "Available" at bounding box center [864, 195] width 37 height 12
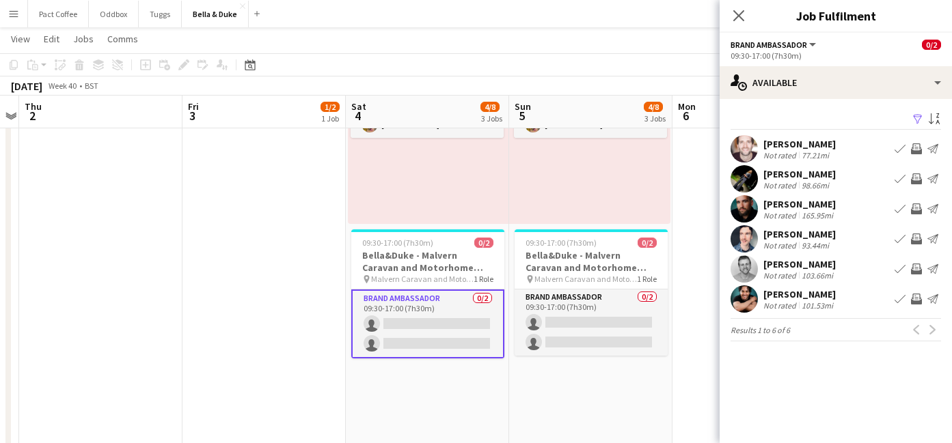
click at [900, 298] on app-icon "Book crew" at bounding box center [899, 299] width 11 height 11
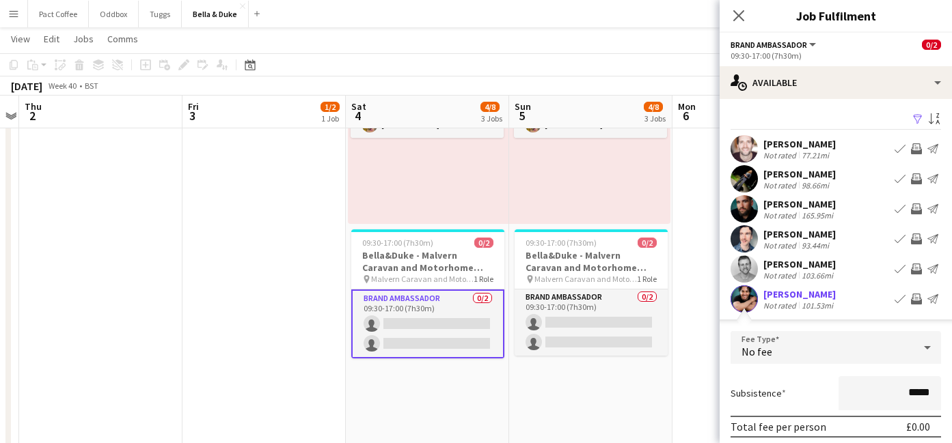
scroll to position [84, 0]
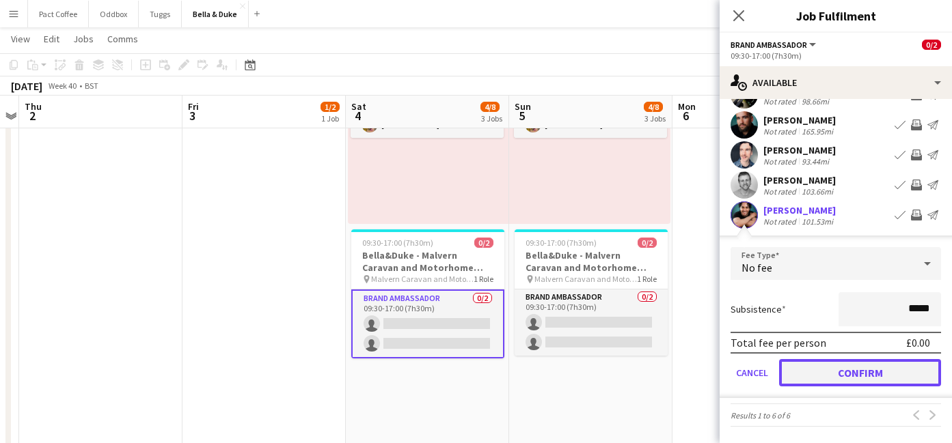
click at [866, 383] on button "Confirm" at bounding box center [860, 372] width 162 height 27
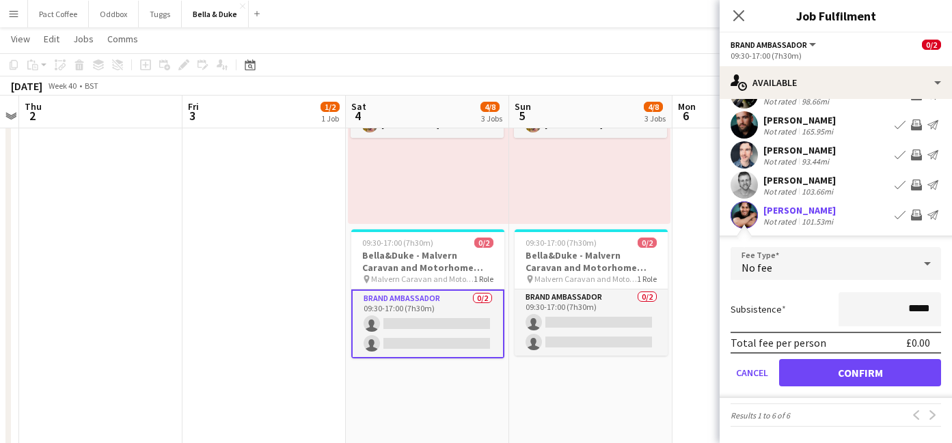
scroll to position [0, 0]
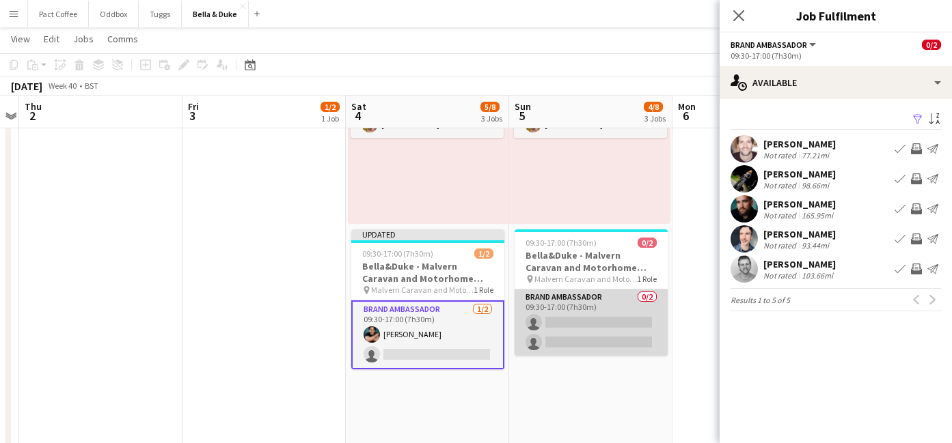
click at [553, 327] on app-card-role "Brand Ambassador 0/2 09:30-17:00 (7h30m) single-neutral-actions single-neutral-…" at bounding box center [590, 323] width 153 height 66
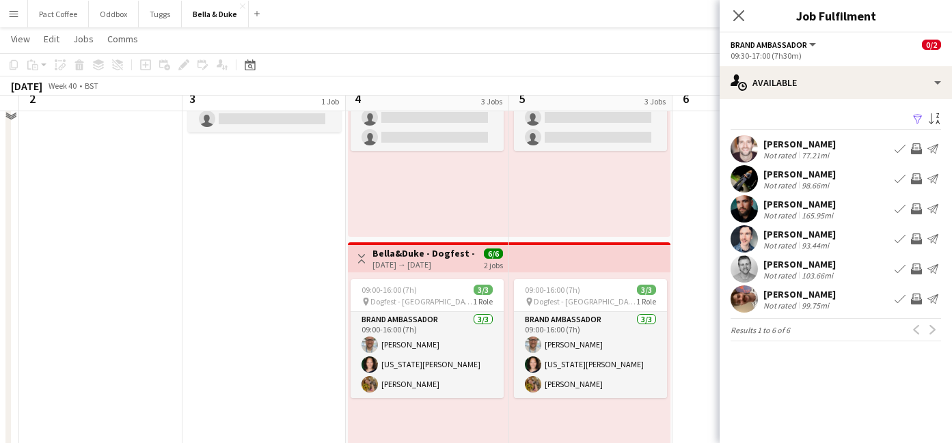
scroll to position [294, 0]
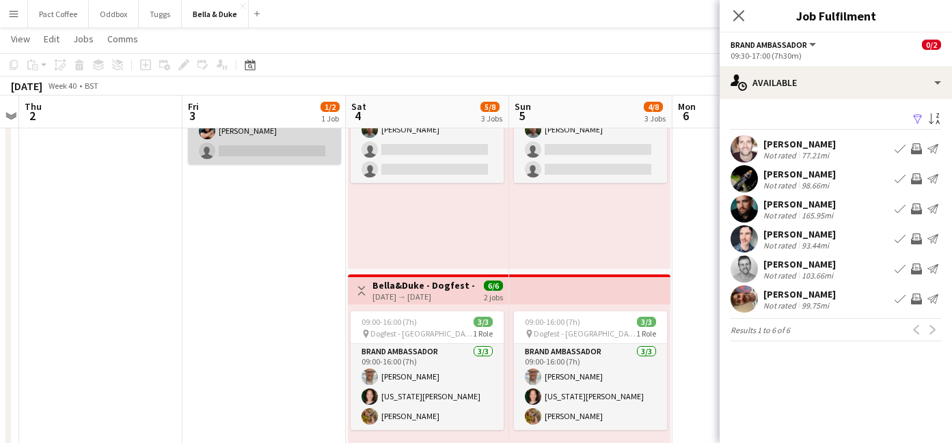
click at [271, 152] on app-card-role "Brand Ambassador [DATE] 09:30-17:00 (7h30m) [PERSON_NAME] single-neutral-actions" at bounding box center [264, 131] width 153 height 66
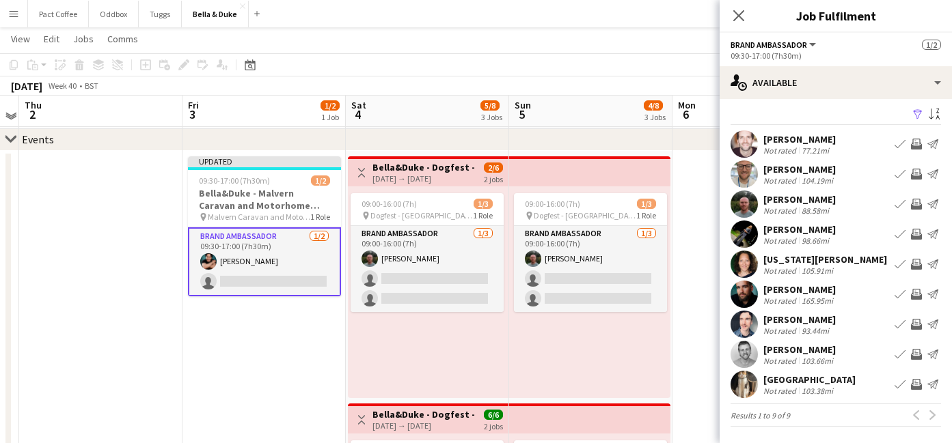
scroll to position [161, 0]
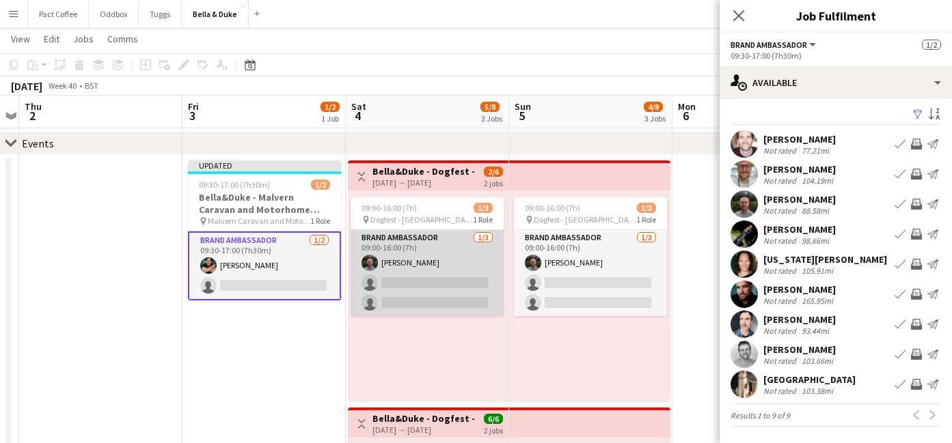
click at [422, 277] on app-card-role "Brand Ambassador [DATE] 09:00-16:00 (7h) [PERSON_NAME] single-neutral-actions s…" at bounding box center [426, 273] width 153 height 86
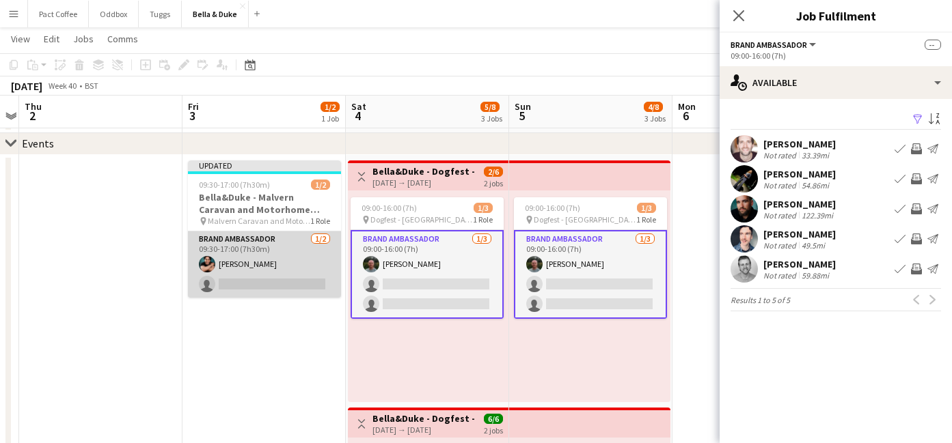
click at [253, 287] on app-card-role "Brand Ambassador [DATE] 09:30-17:00 (7h30m) [PERSON_NAME] single-neutral-actions" at bounding box center [264, 265] width 153 height 66
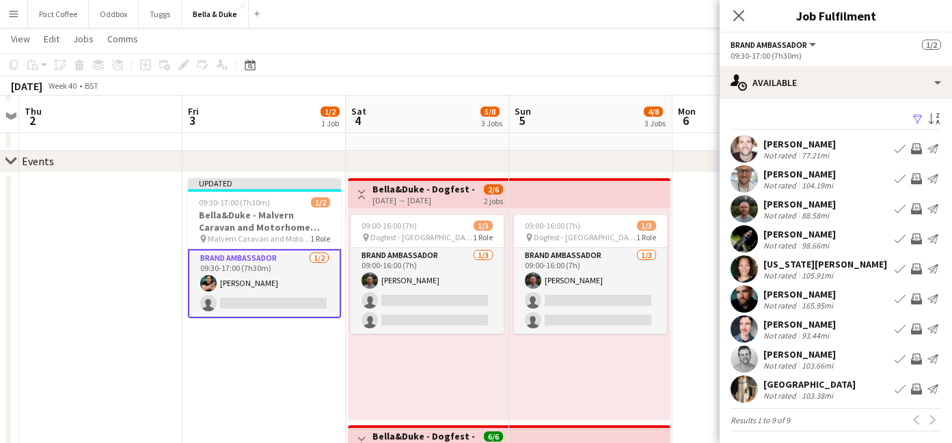
scroll to position [150, 0]
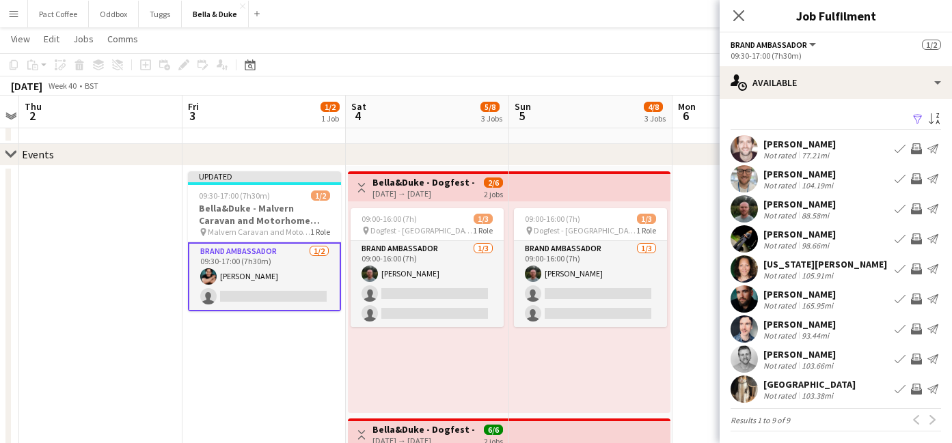
click at [286, 300] on app-card-role "Brand Ambassador [DATE] 09:30-17:00 (7h30m) [PERSON_NAME] single-neutral-actions" at bounding box center [264, 277] width 153 height 69
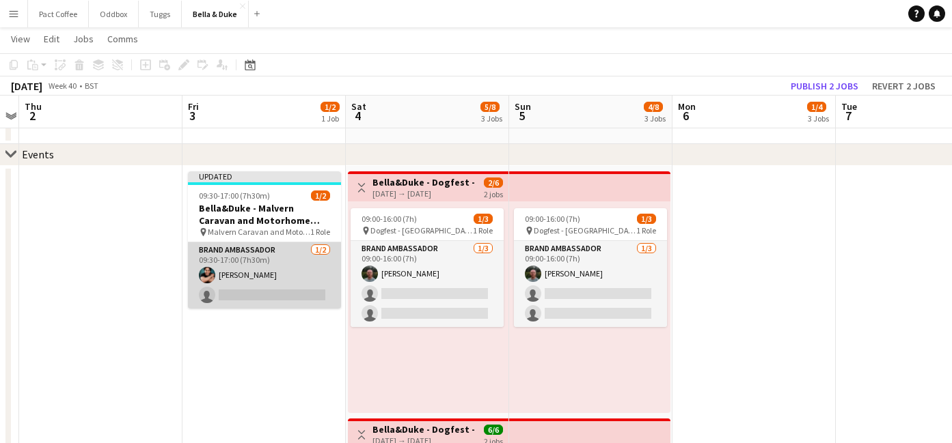
click at [292, 292] on app-card-role "Brand Ambassador [DATE] 09:30-17:00 (7h30m) [PERSON_NAME] single-neutral-actions" at bounding box center [264, 276] width 153 height 66
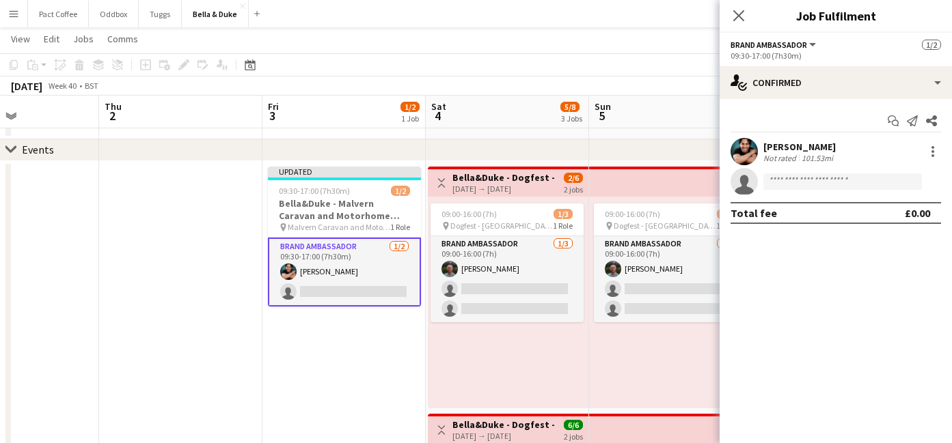
scroll to position [0, 458]
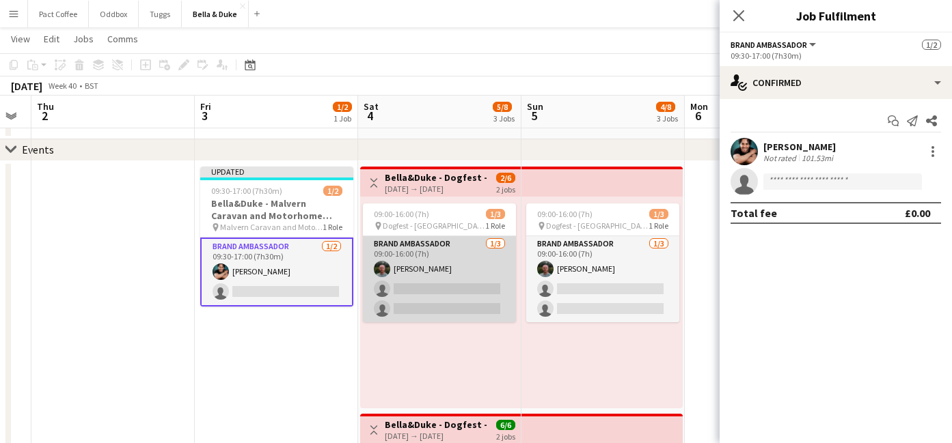
click at [426, 290] on app-card-role "Brand Ambassador [DATE] 09:00-16:00 (7h) [PERSON_NAME] single-neutral-actions s…" at bounding box center [439, 279] width 153 height 86
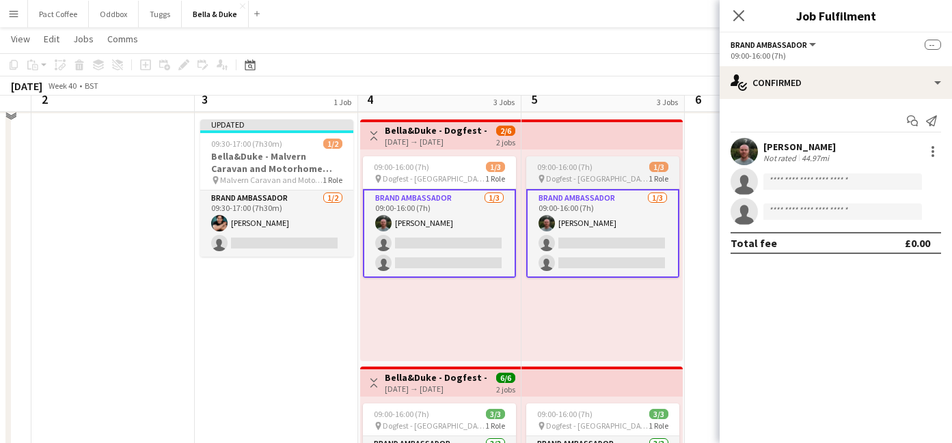
scroll to position [208, 0]
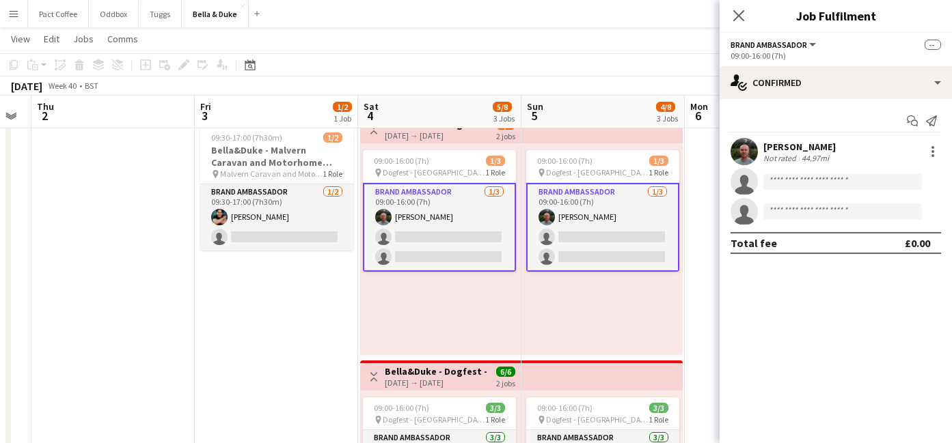
click at [475, 233] on app-card-role "Brand Ambassador [DATE] 09:00-16:00 (7h) [PERSON_NAME] single-neutral-actions s…" at bounding box center [439, 227] width 153 height 89
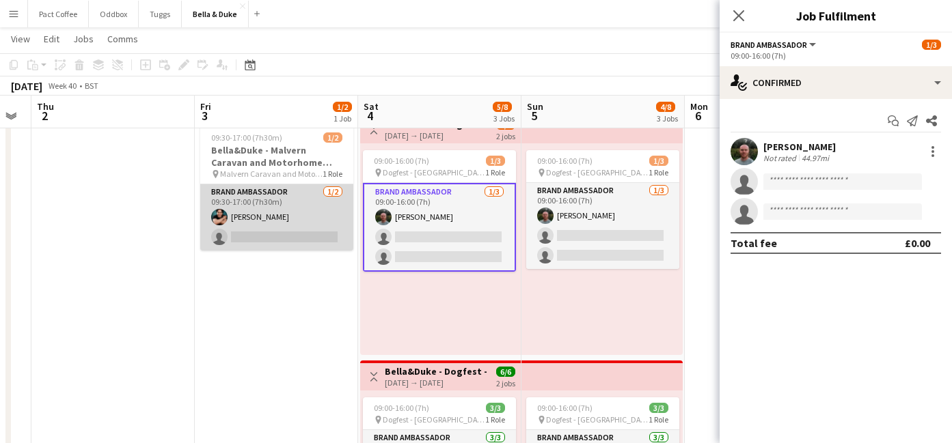
click at [280, 232] on app-card-role "Brand Ambassador [DATE] 09:30-17:00 (7h30m) [PERSON_NAME] single-neutral-actions" at bounding box center [276, 217] width 153 height 66
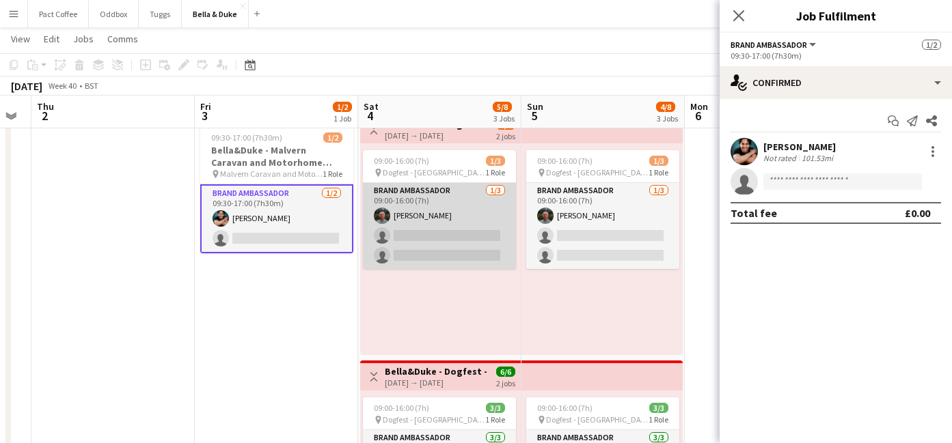
click at [450, 236] on app-card-role "Brand Ambassador [DATE] 09:00-16:00 (7h) [PERSON_NAME] single-neutral-actions s…" at bounding box center [439, 226] width 153 height 86
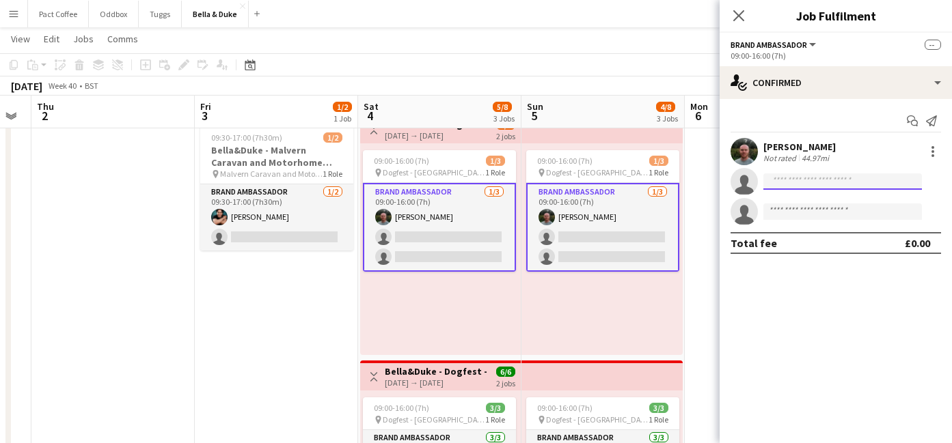
click at [801, 176] on input at bounding box center [842, 182] width 158 height 16
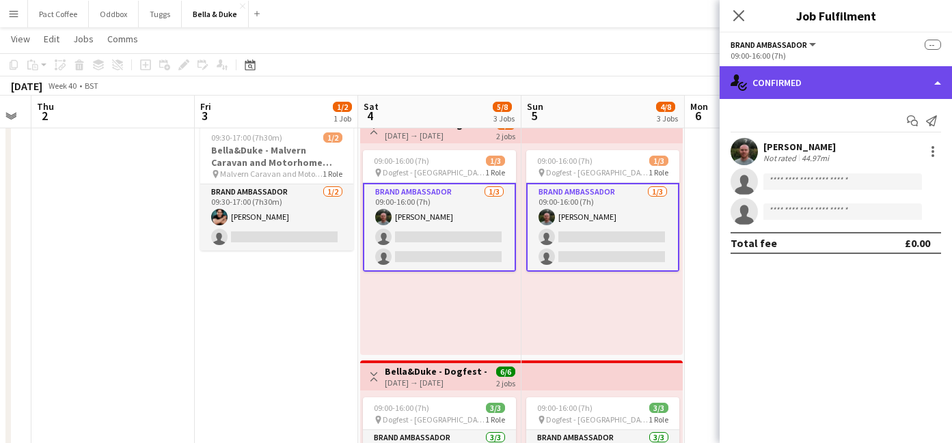
click at [813, 82] on div "single-neutral-actions-check-2 Confirmed" at bounding box center [835, 82] width 232 height 33
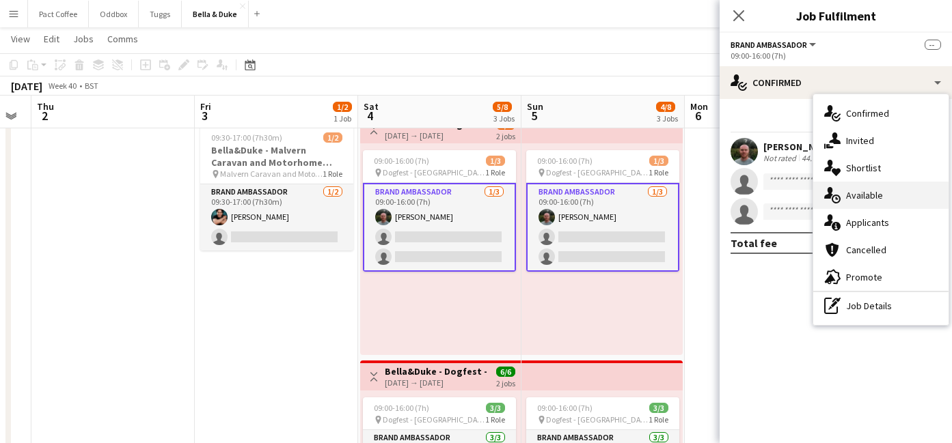
click at [871, 207] on div "single-neutral-actions-upload Available" at bounding box center [880, 195] width 135 height 27
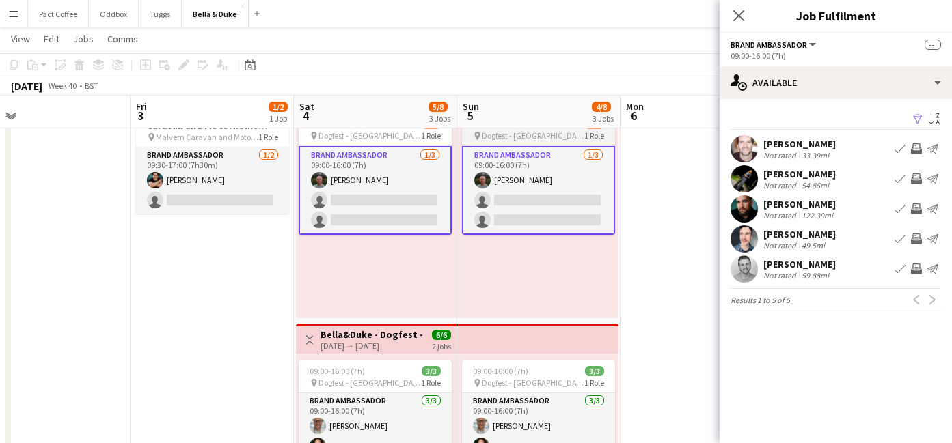
scroll to position [235, 0]
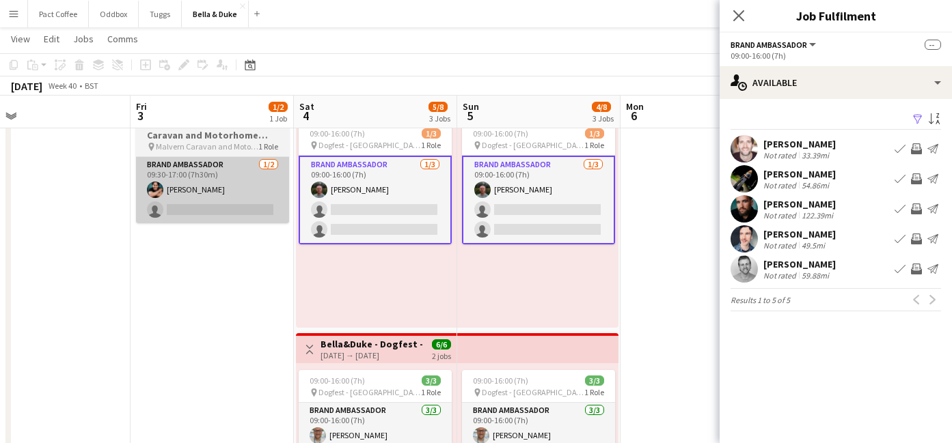
click at [230, 205] on app-card-role "Brand Ambassador [DATE] 09:30-17:00 (7h30m) [PERSON_NAME] single-neutral-actions" at bounding box center [212, 190] width 153 height 66
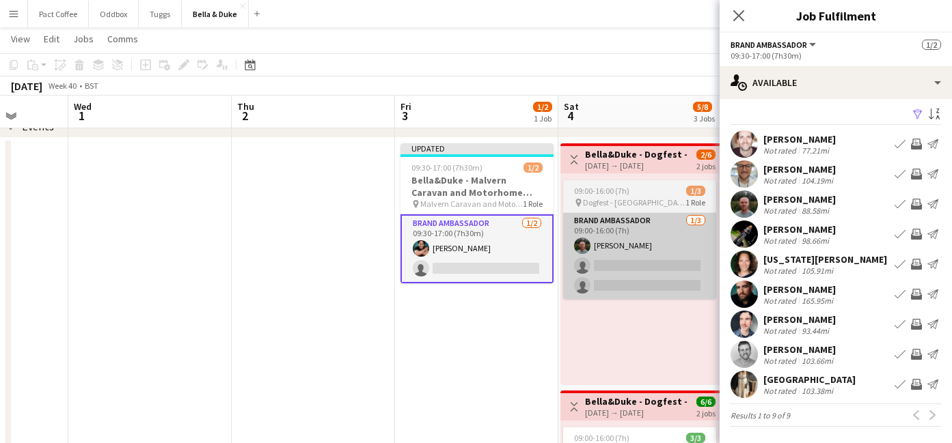
scroll to position [0, 419]
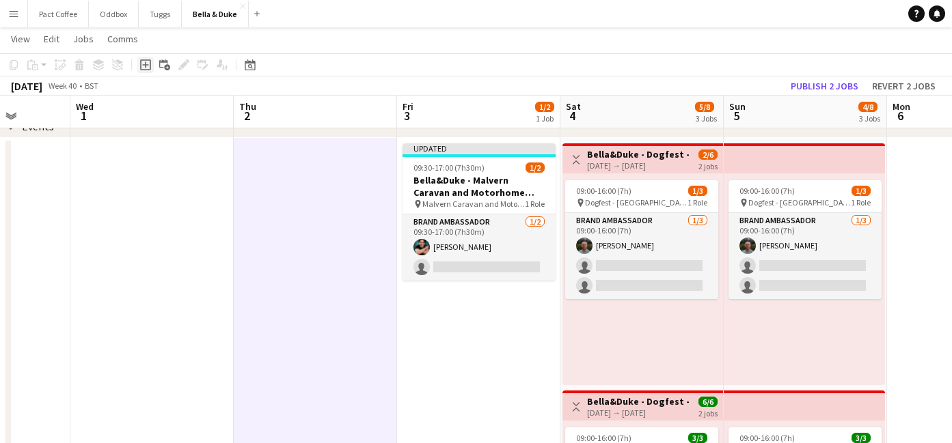
click at [144, 65] on icon at bounding box center [145, 64] width 6 height 6
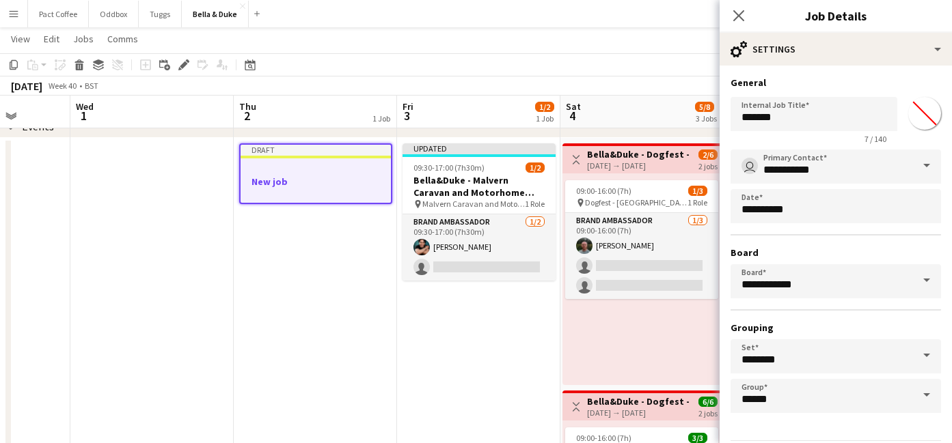
scroll to position [47, 0]
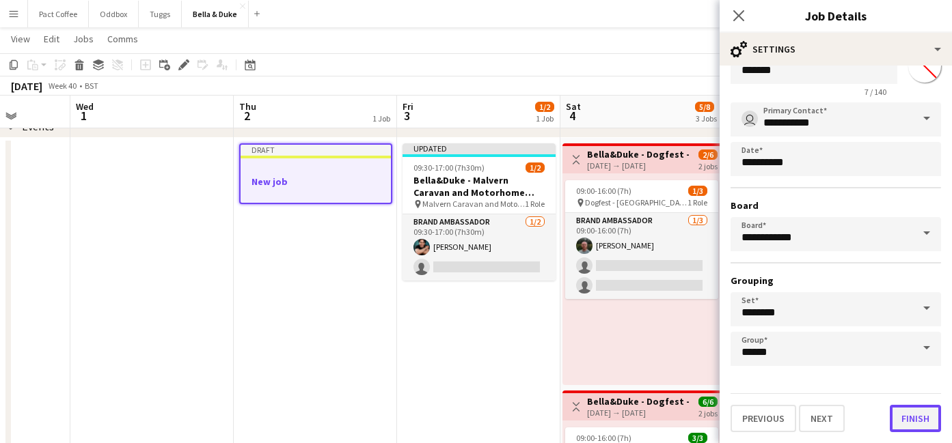
click at [922, 419] on button "Finish" at bounding box center [914, 418] width 51 height 27
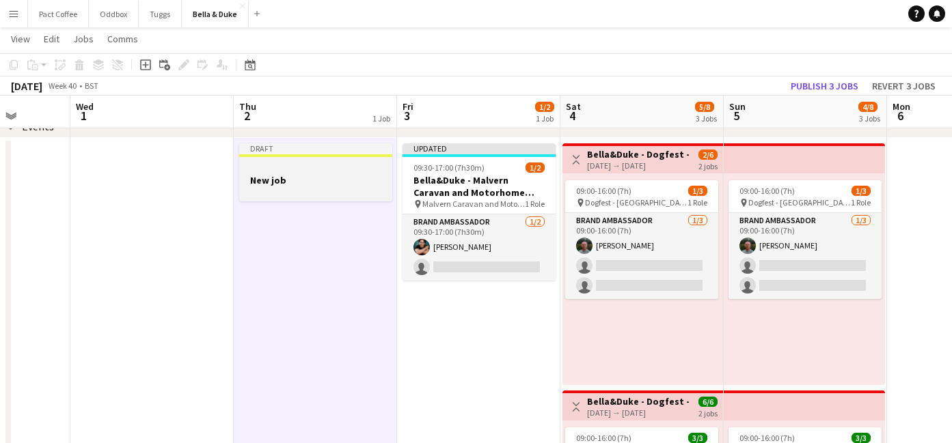
click at [308, 186] on div at bounding box center [315, 191] width 153 height 11
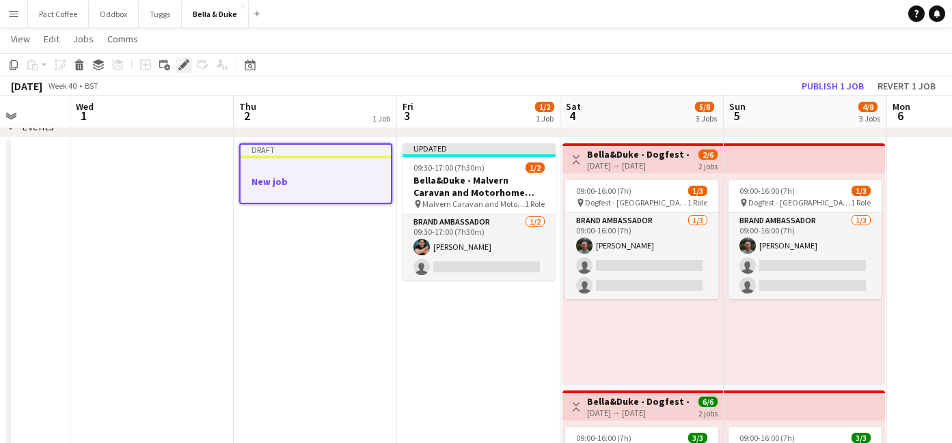
click at [175, 62] on div "Add job Add linked Job Edit Edit linked Job Applicants" at bounding box center [178, 65] width 105 height 16
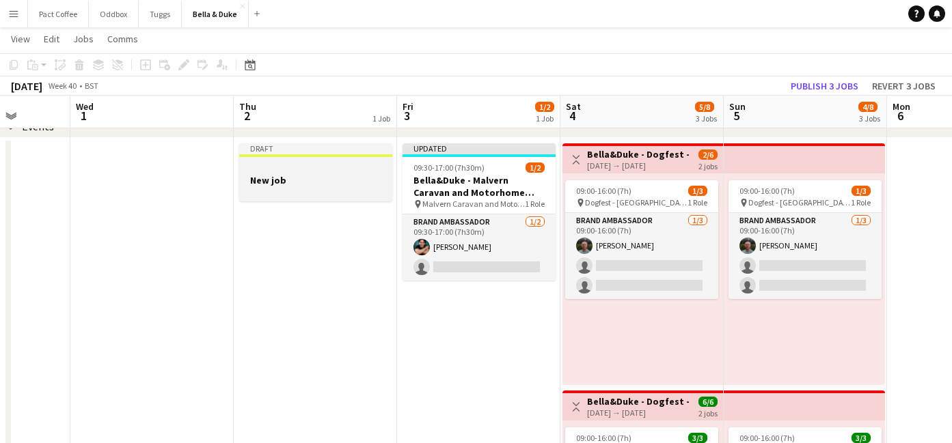
click at [315, 160] on app-job-card "Draft New job" at bounding box center [315, 172] width 153 height 58
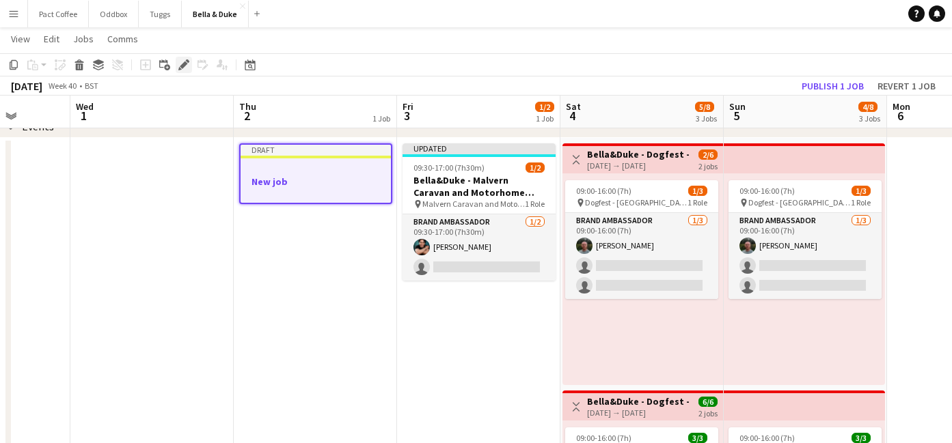
click at [178, 68] on icon "Edit" at bounding box center [183, 64] width 11 height 11
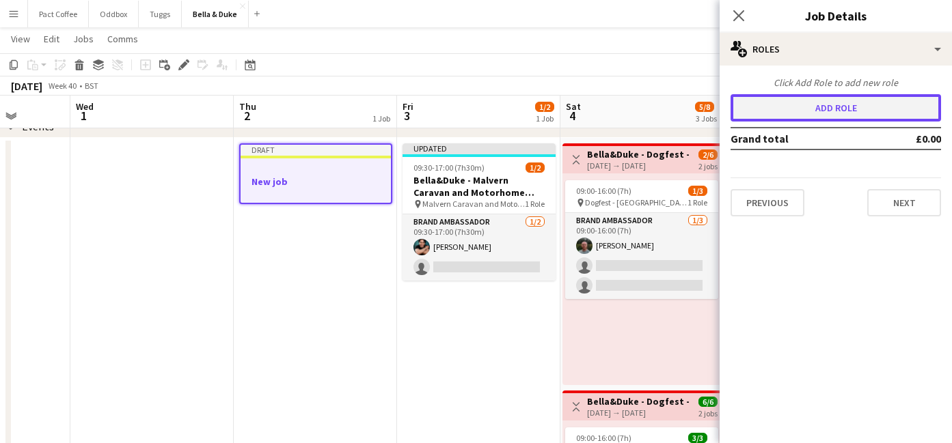
click at [878, 108] on button "Add role" at bounding box center [835, 107] width 210 height 27
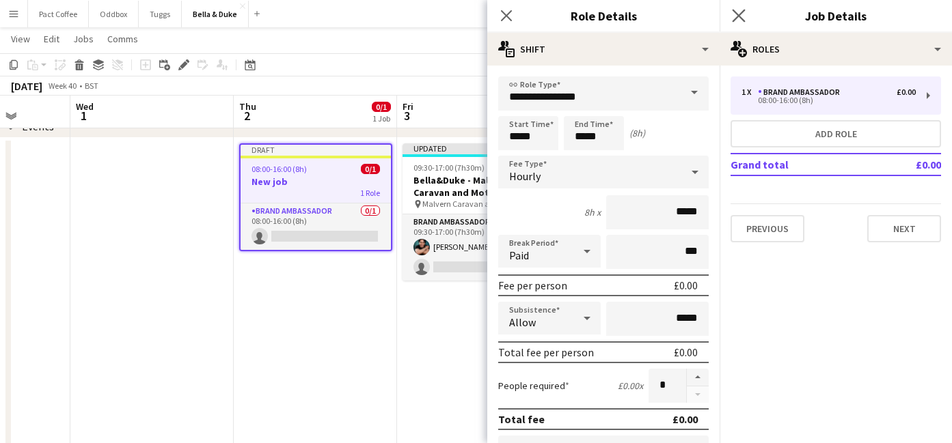
click at [743, 22] on app-icon "Close pop-in" at bounding box center [739, 16] width 20 height 20
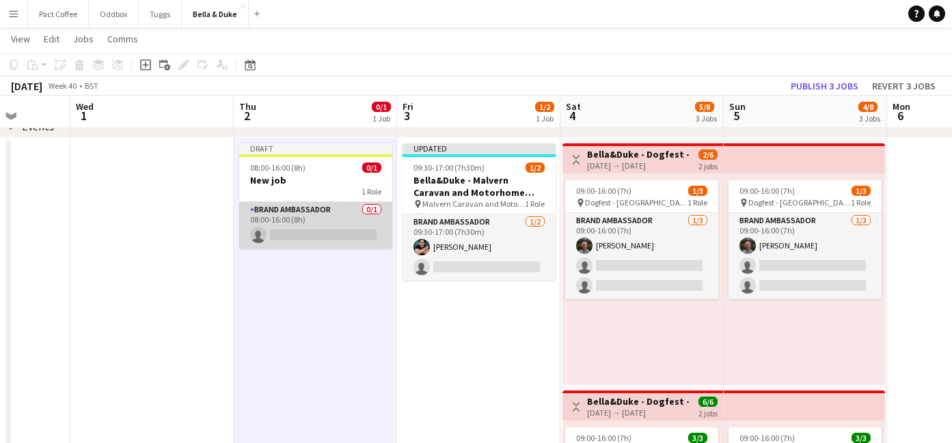
click at [354, 240] on app-card-role "Brand Ambassador 0/1 08:00-16:00 (8h) single-neutral-actions" at bounding box center [315, 225] width 153 height 46
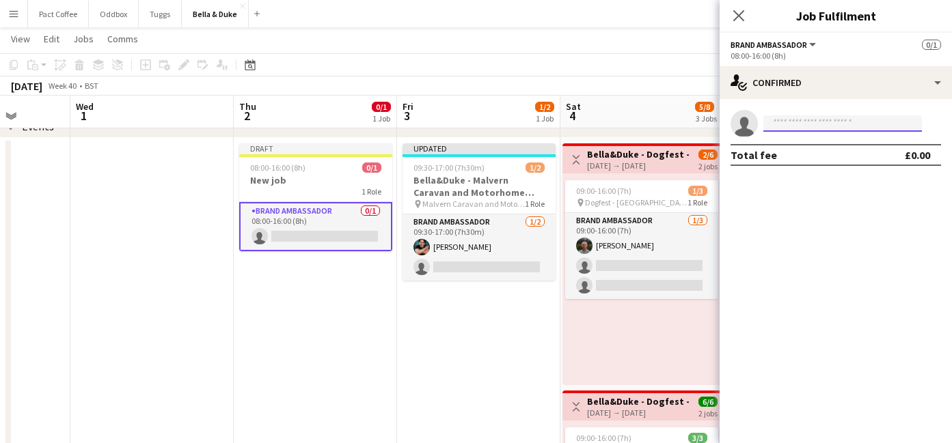
click at [861, 124] on input at bounding box center [842, 123] width 158 height 16
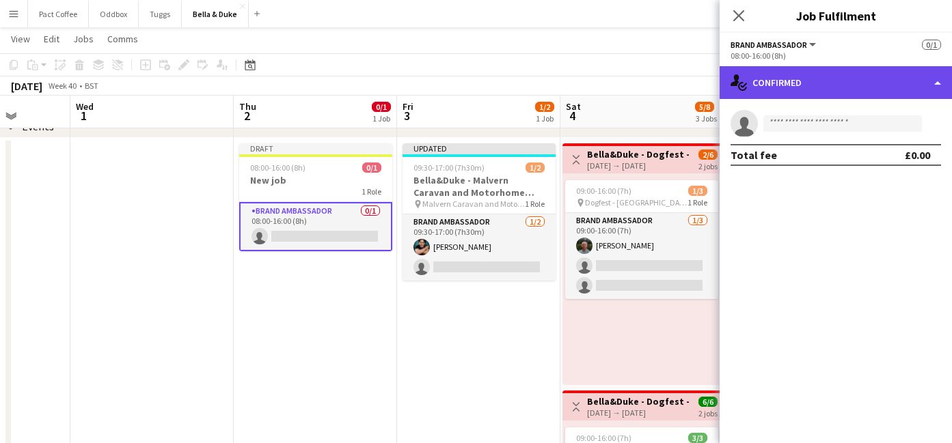
click at [827, 78] on div "single-neutral-actions-check-2 Confirmed" at bounding box center [835, 82] width 232 height 33
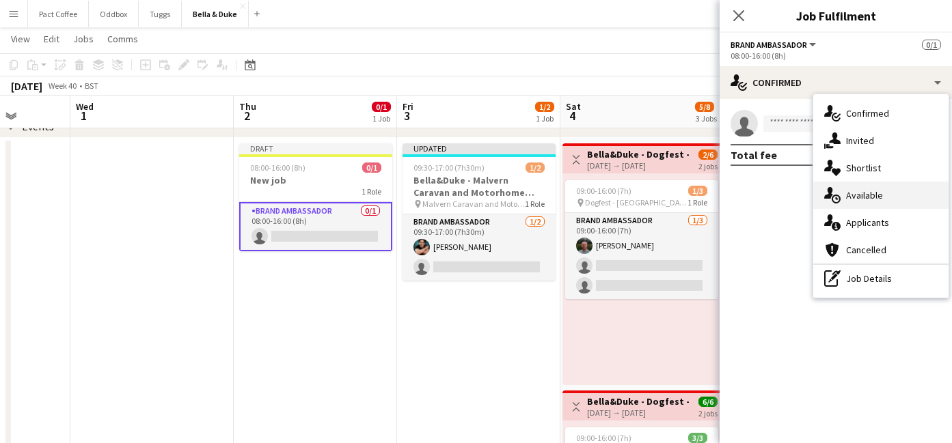
click at [866, 200] on span "Available" at bounding box center [864, 195] width 37 height 12
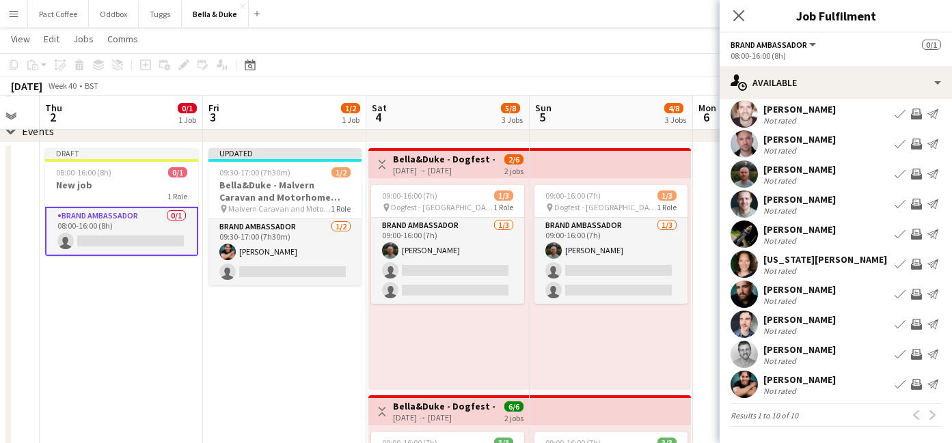
scroll to position [174, 0]
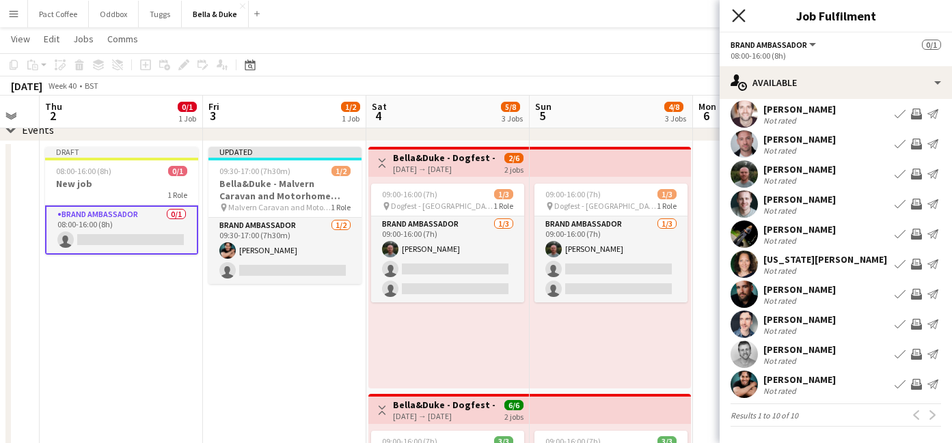
click at [736, 17] on icon at bounding box center [738, 15] width 13 height 13
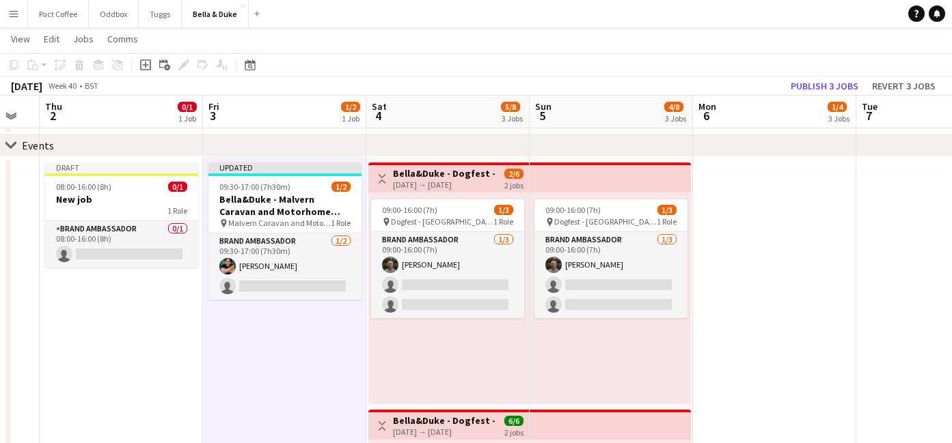
scroll to position [159, 0]
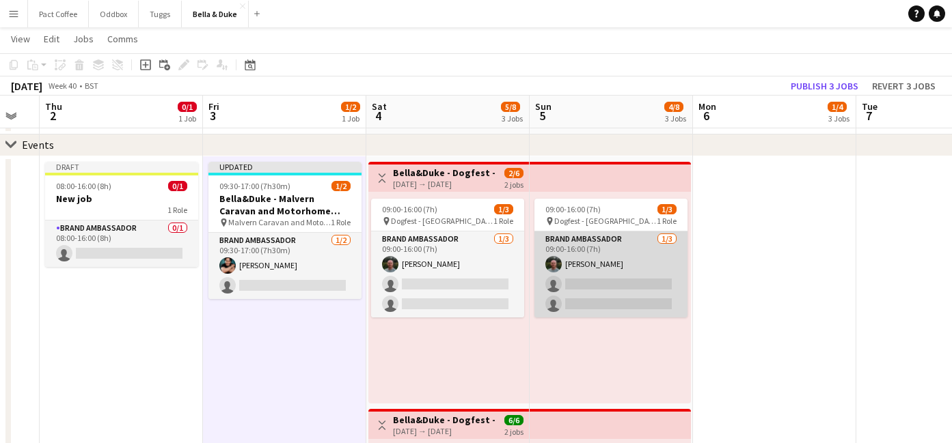
click at [590, 284] on app-card-role "Brand Ambassador [DATE] 09:00-16:00 (7h) [PERSON_NAME] single-neutral-actions s…" at bounding box center [610, 275] width 153 height 86
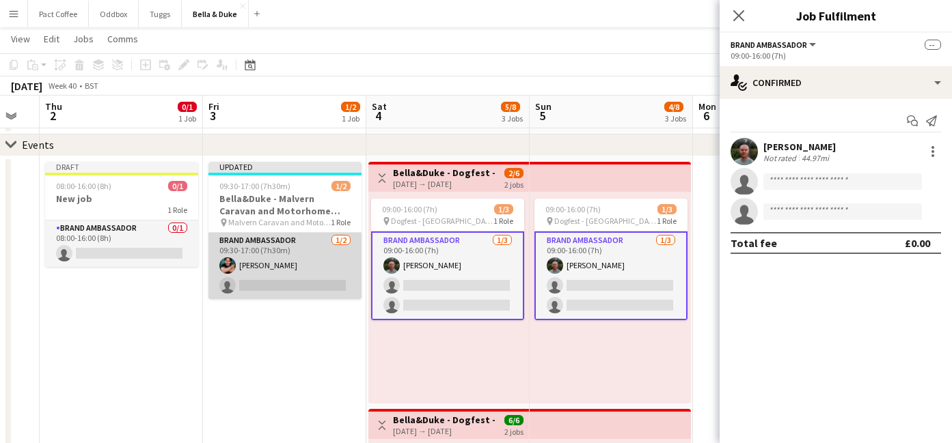
click at [328, 284] on app-card-role "Brand Ambassador [DATE] 09:30-17:00 (7h30m) [PERSON_NAME] single-neutral-actions" at bounding box center [284, 266] width 153 height 66
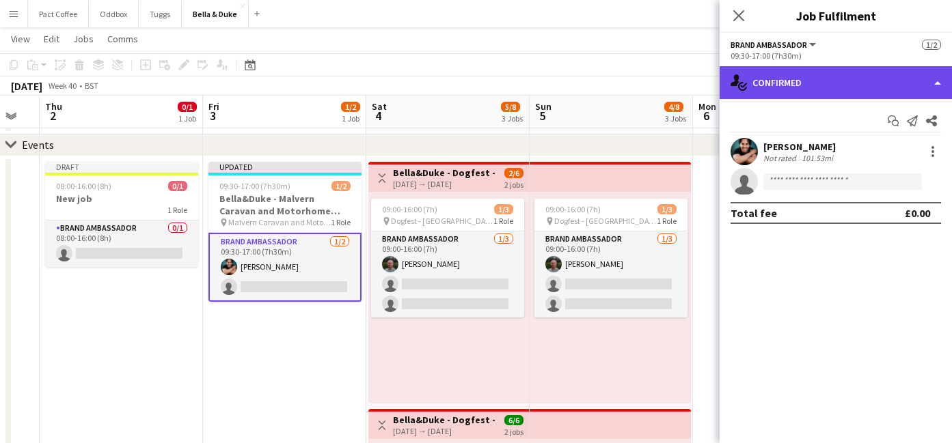
click at [816, 81] on div "single-neutral-actions-check-2 Confirmed" at bounding box center [835, 82] width 232 height 33
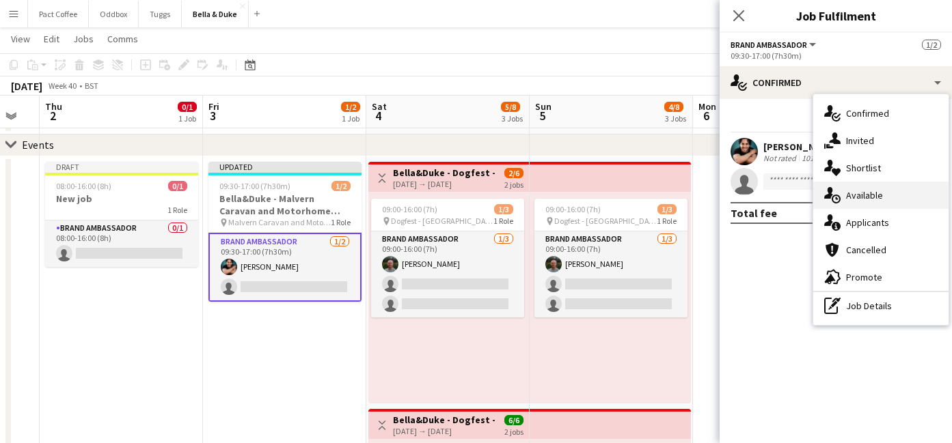
click at [863, 208] on div "single-neutral-actions-upload Available" at bounding box center [880, 195] width 135 height 27
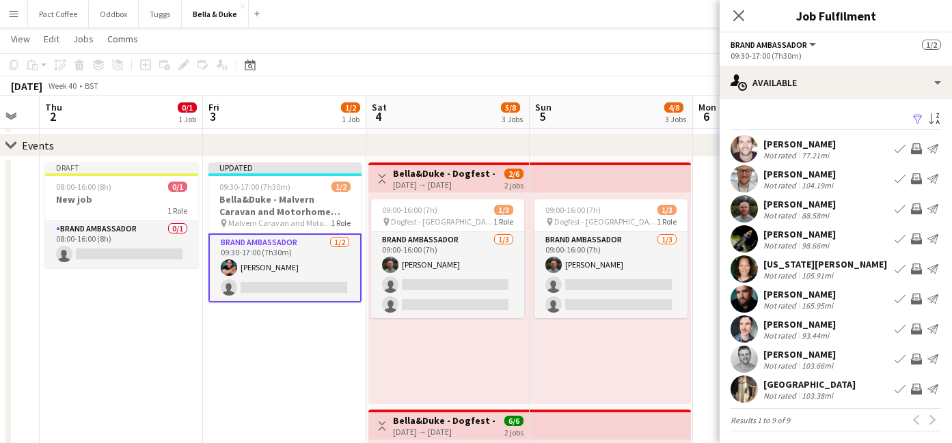
scroll to position [163, 0]
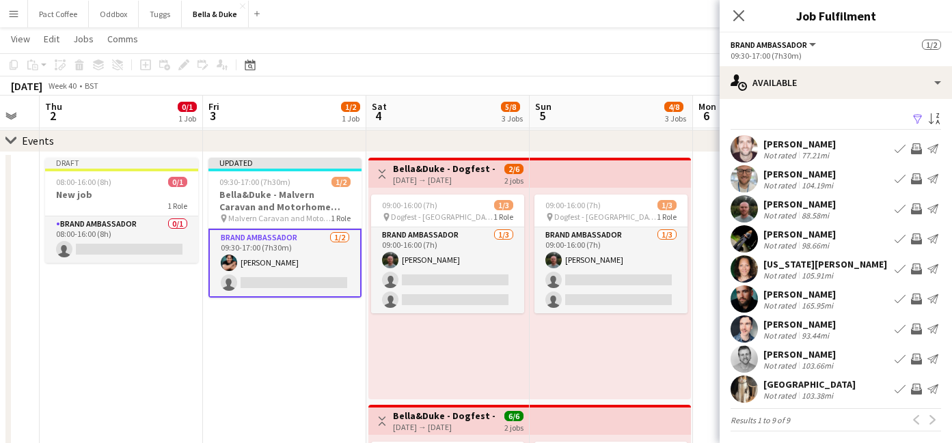
click at [901, 180] on app-icon "Book crew" at bounding box center [899, 179] width 11 height 11
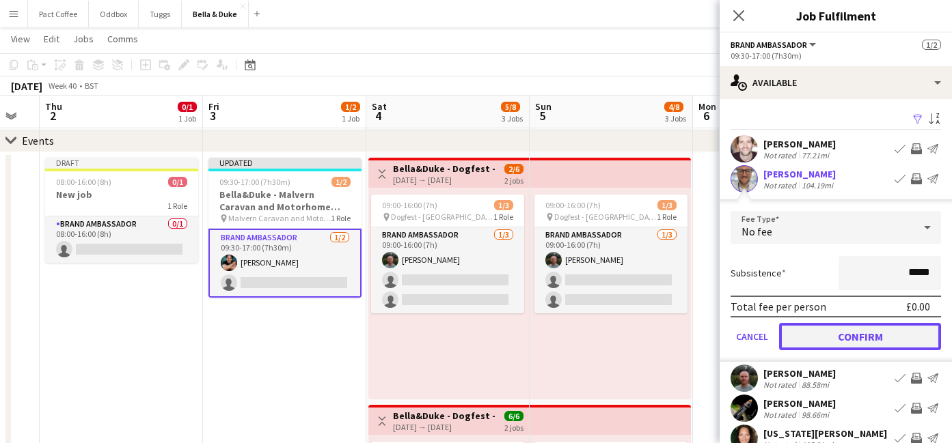
click at [836, 344] on button "Confirm" at bounding box center [860, 336] width 162 height 27
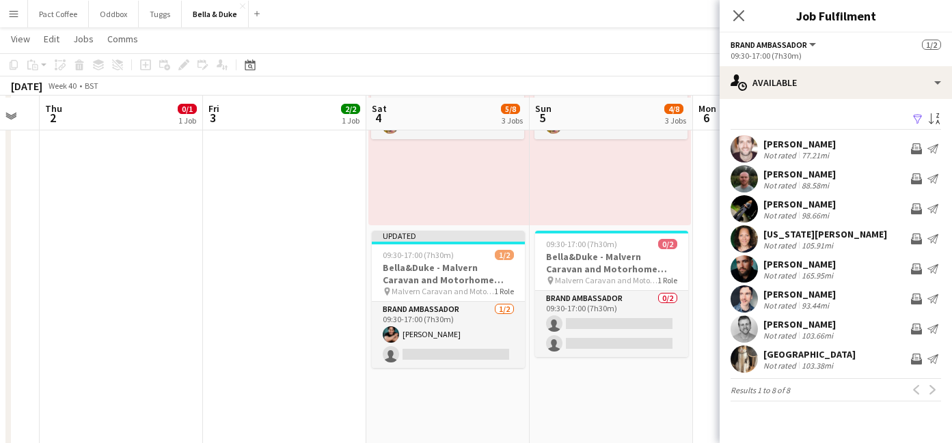
scroll to position [587, 0]
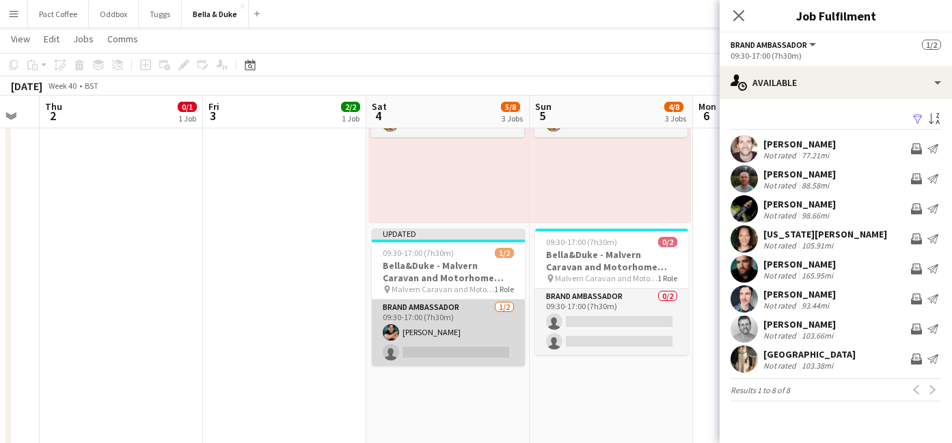
click at [437, 350] on app-card-role "Brand Ambassador [DATE] 09:30-17:00 (7h30m) [PERSON_NAME] single-neutral-actions" at bounding box center [448, 333] width 153 height 66
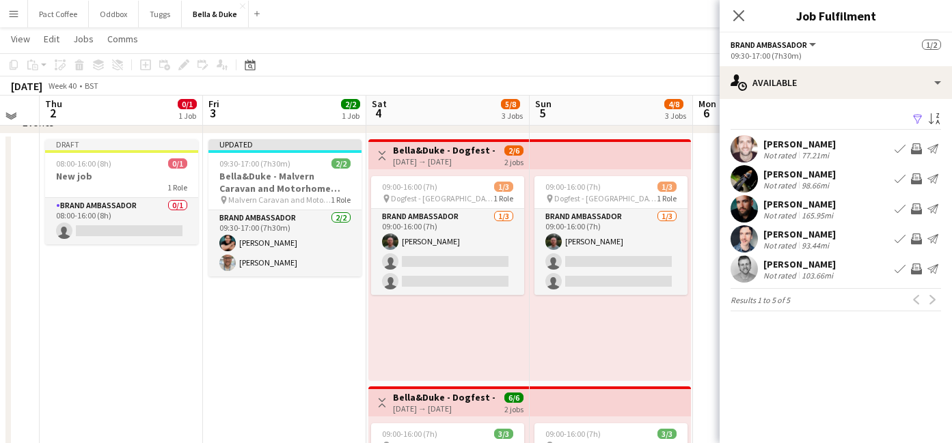
scroll to position [177, 0]
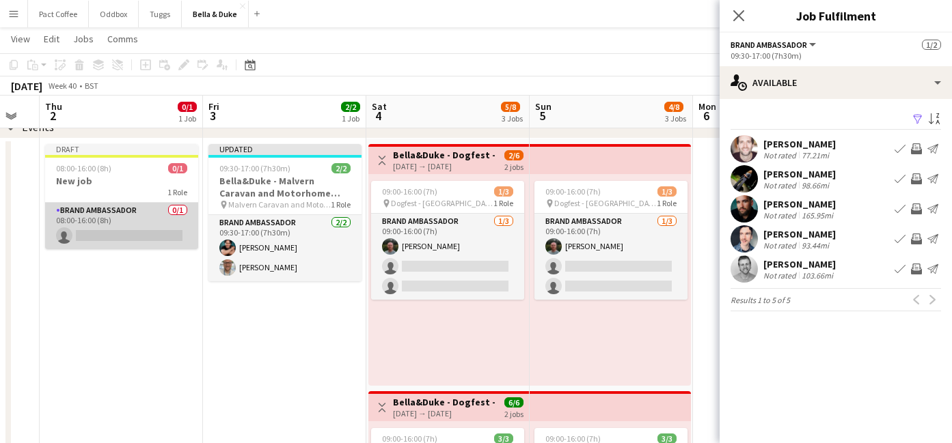
click at [150, 240] on app-card-role "Brand Ambassador 0/1 08:00-16:00 (8h) single-neutral-actions" at bounding box center [121, 226] width 153 height 46
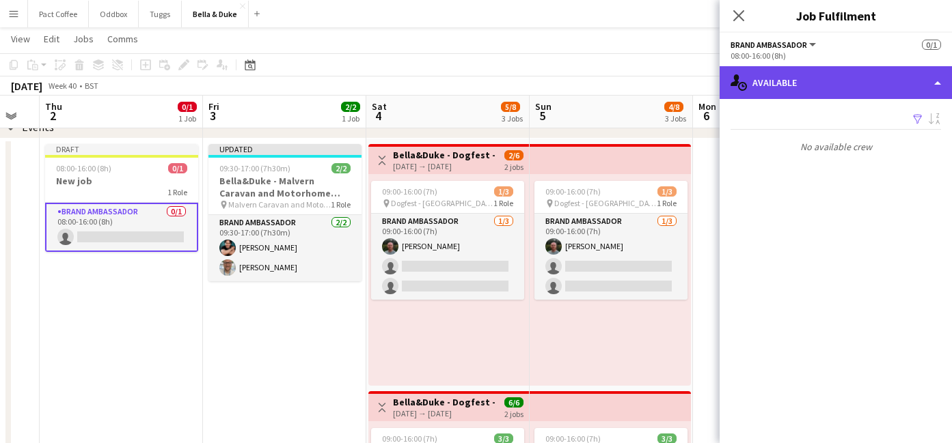
click at [861, 88] on div "single-neutral-actions-upload Available" at bounding box center [835, 82] width 232 height 33
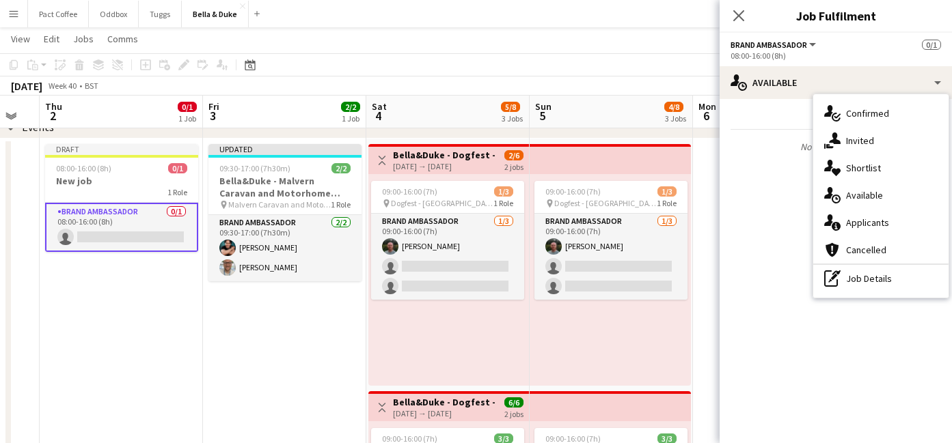
click at [766, 106] on div "Filter Sort asc No available crew Rating: 0 - 5 0 5 To use distance filter, sel…" at bounding box center [835, 134] width 232 height 70
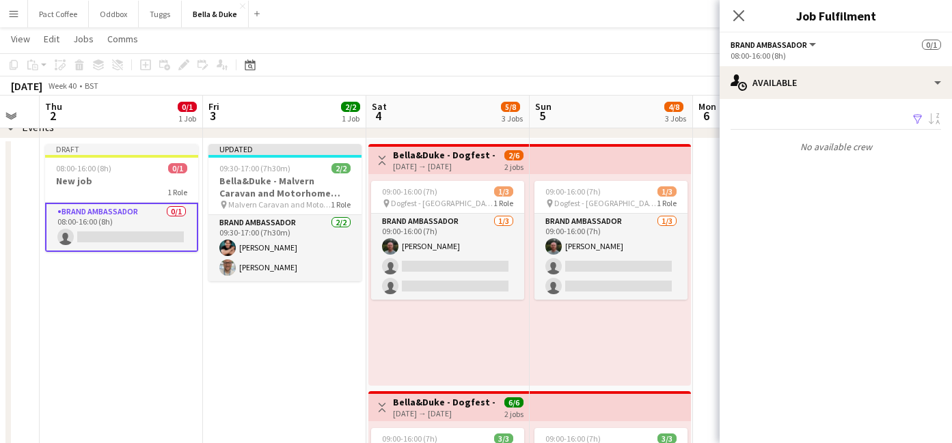
click at [175, 233] on app-card-role "Brand Ambassador 0/1 08:00-16:00 (8h) single-neutral-actions" at bounding box center [121, 227] width 153 height 49
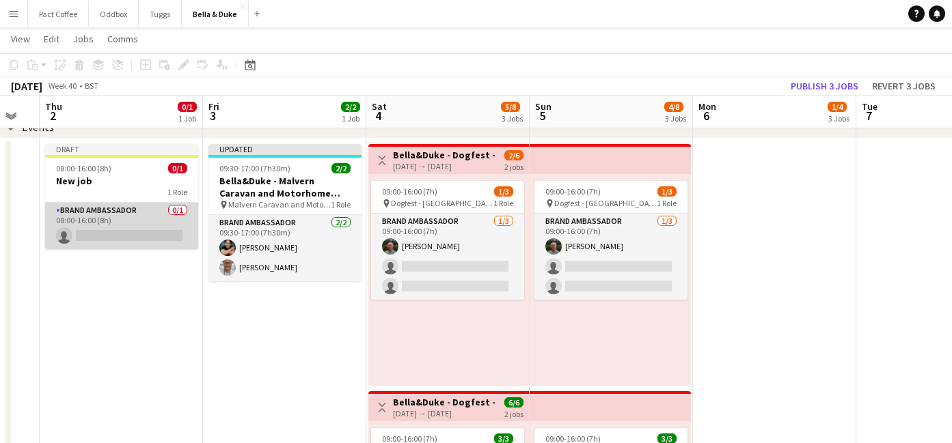
click at [175, 233] on app-card-role "Brand Ambassador 0/1 08:00-16:00 (8h) single-neutral-actions" at bounding box center [121, 226] width 153 height 46
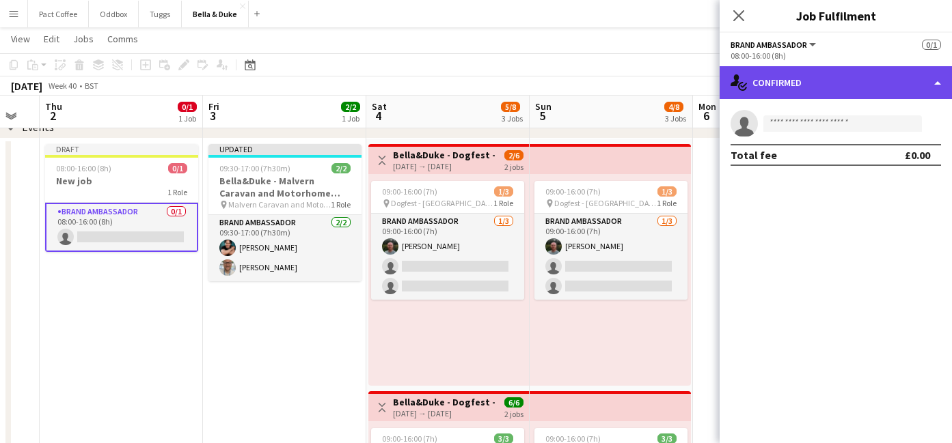
click at [818, 89] on div "single-neutral-actions-check-2 Confirmed" at bounding box center [835, 82] width 232 height 33
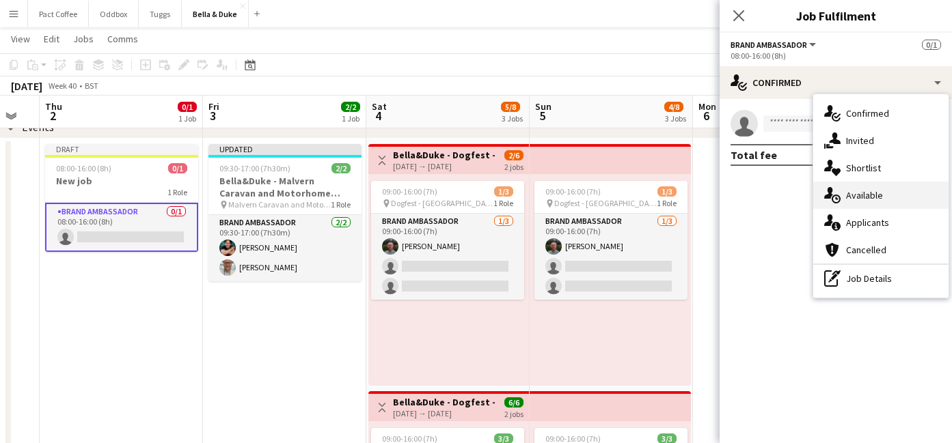
click at [863, 186] on div "single-neutral-actions-upload Available" at bounding box center [880, 195] width 135 height 27
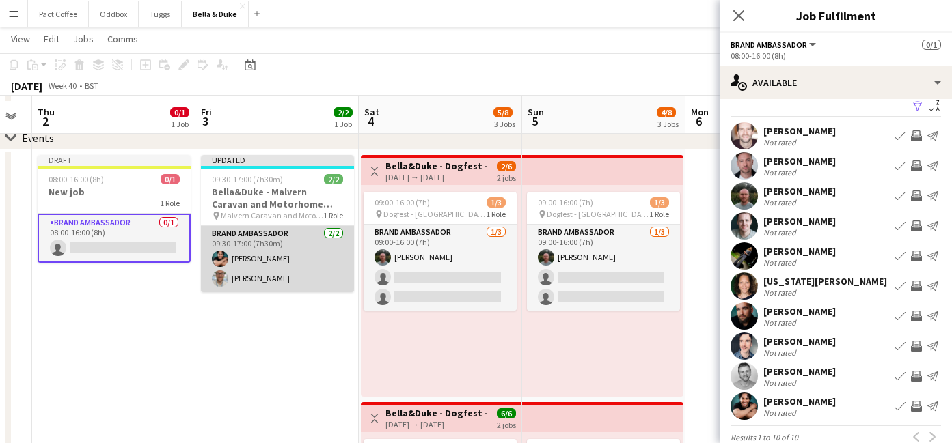
scroll to position [172, 0]
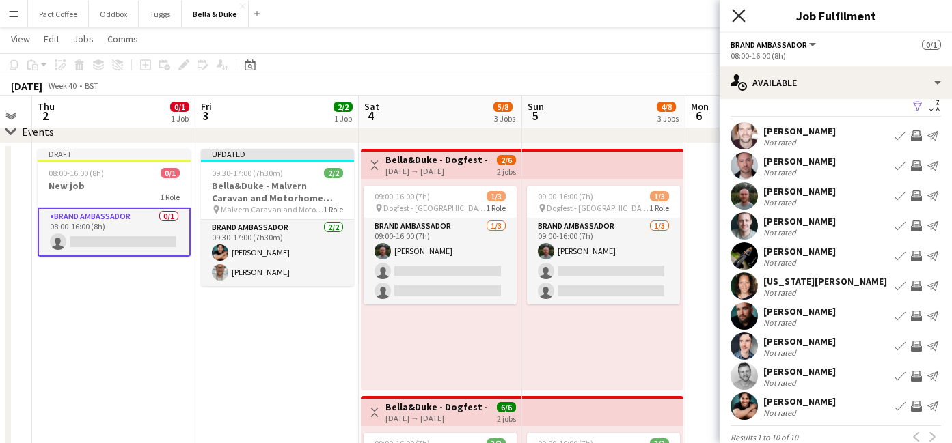
click at [735, 19] on icon at bounding box center [738, 15] width 13 height 13
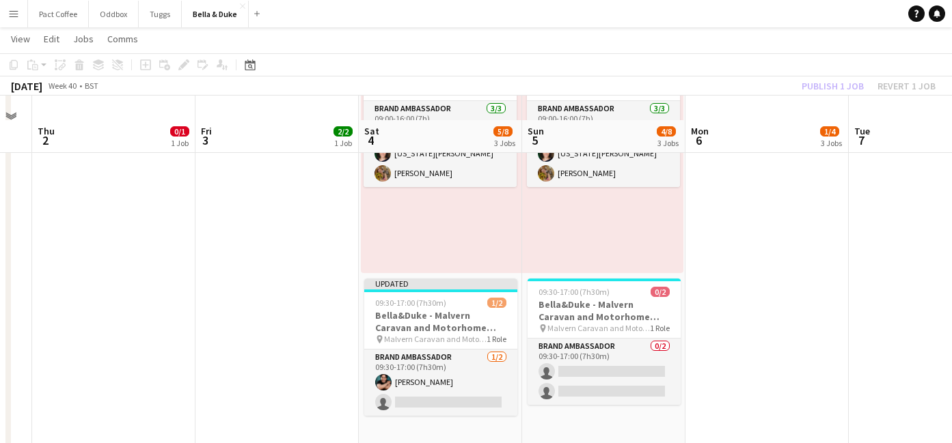
scroll to position [567, 0]
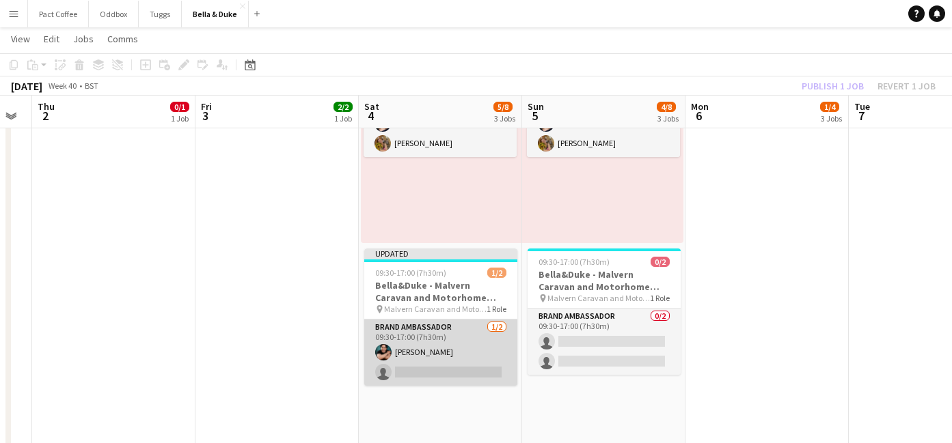
click at [436, 373] on app-card-role "Brand Ambassador [DATE] 09:30-17:00 (7h30m) [PERSON_NAME] single-neutral-actions" at bounding box center [440, 353] width 153 height 66
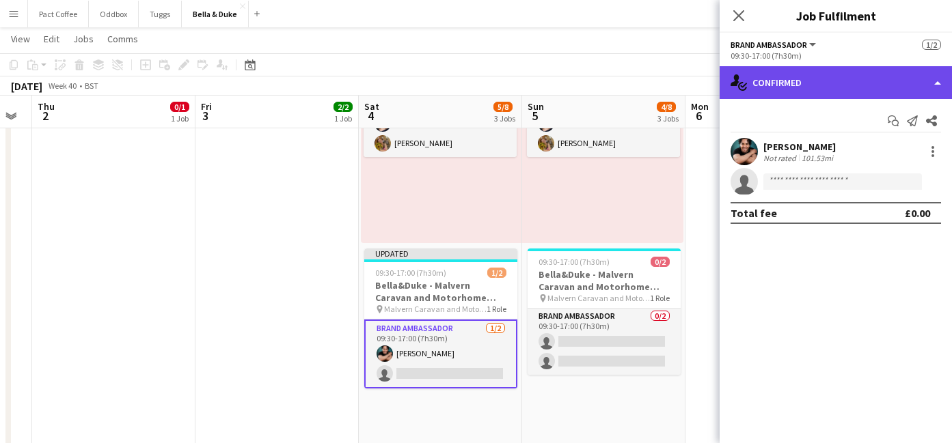
click at [806, 74] on div "single-neutral-actions-check-2 Confirmed" at bounding box center [835, 82] width 232 height 33
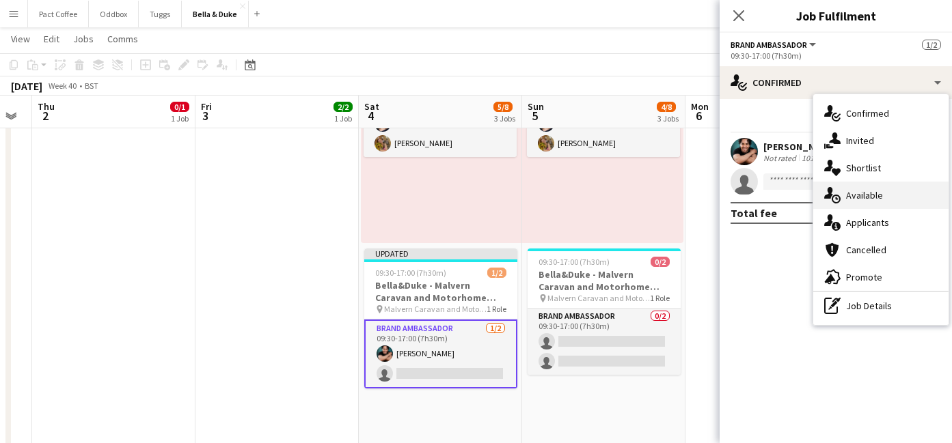
click at [863, 203] on div "single-neutral-actions-upload Available" at bounding box center [880, 195] width 135 height 27
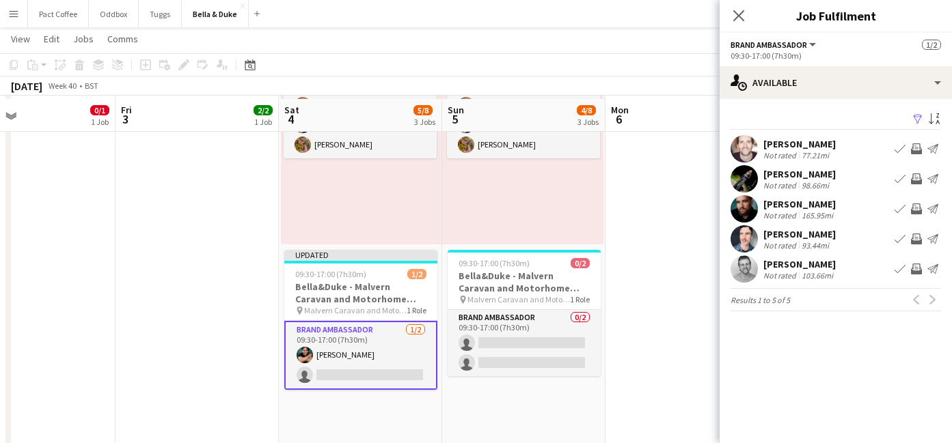
scroll to position [570, 0]
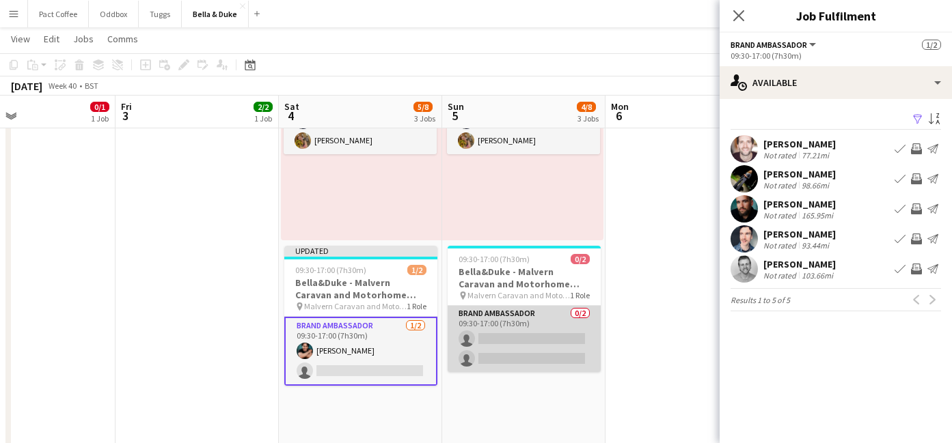
click at [561, 337] on app-card-role "Brand Ambassador 0/2 09:30-17:00 (7h30m) single-neutral-actions single-neutral-…" at bounding box center [523, 339] width 153 height 66
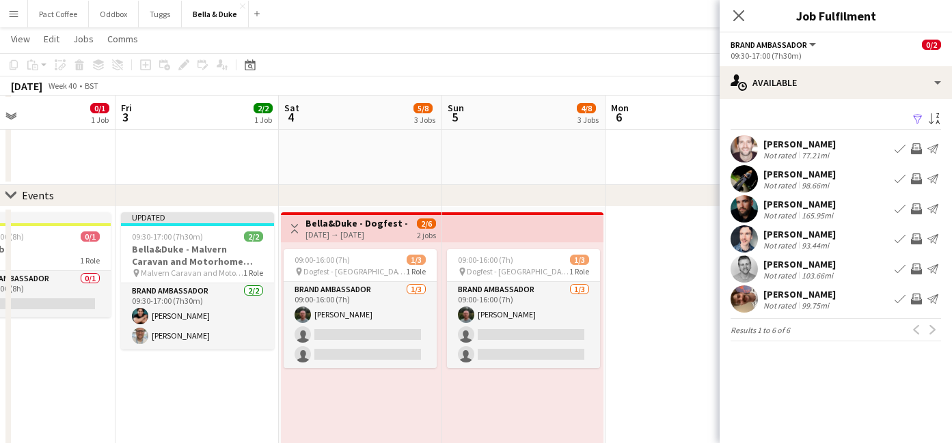
scroll to position [108, 0]
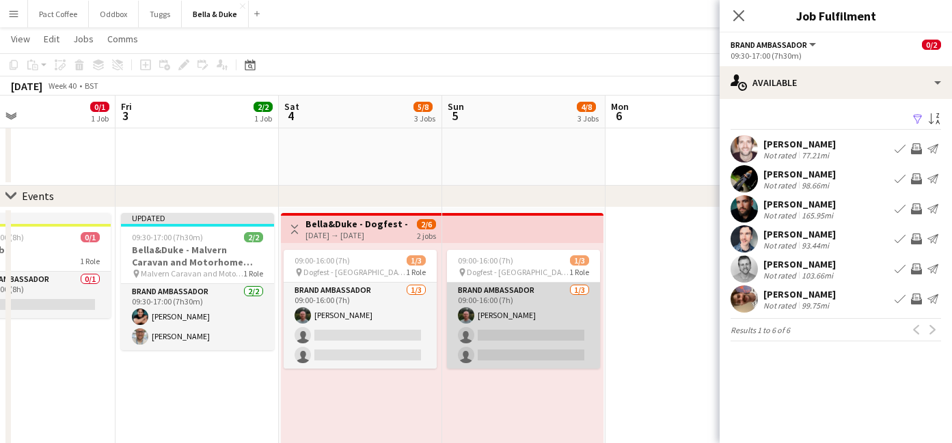
click at [547, 339] on app-card-role "Brand Ambassador [DATE] 09:00-16:00 (7h) [PERSON_NAME] single-neutral-actions s…" at bounding box center [523, 326] width 153 height 86
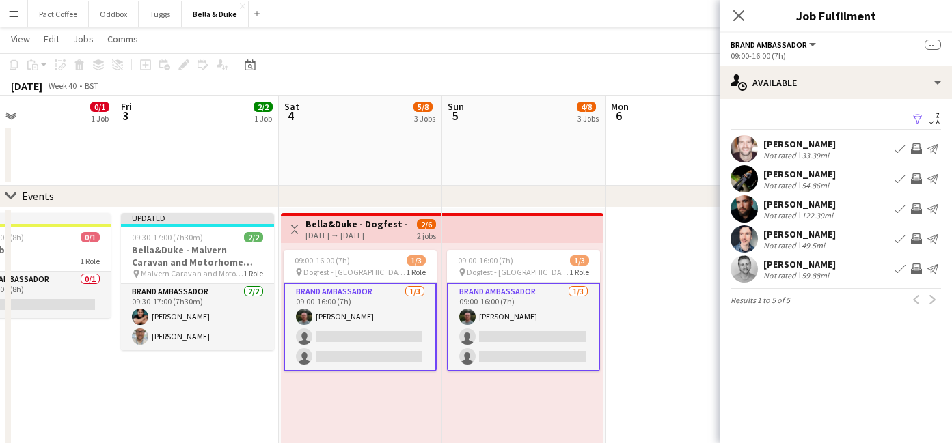
click at [541, 333] on app-card-role "Brand Ambassador [DATE] 09:00-16:00 (7h) [PERSON_NAME] single-neutral-actions s…" at bounding box center [523, 327] width 153 height 89
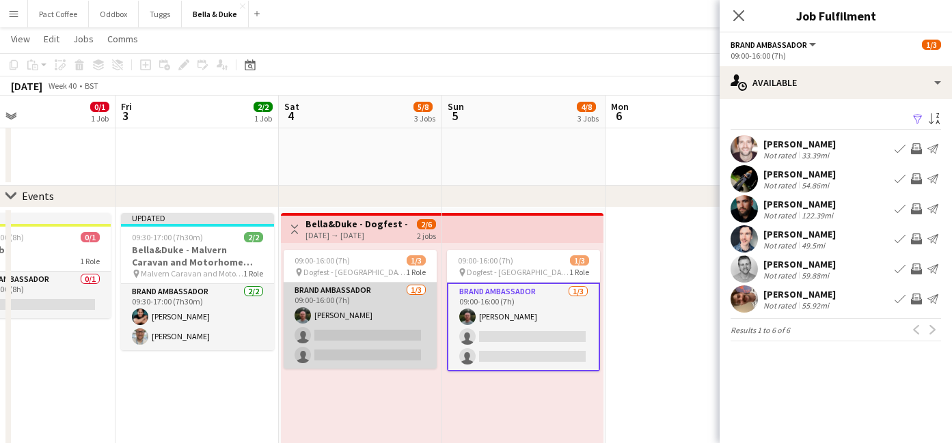
click at [367, 343] on app-card-role "Brand Ambassador [DATE] 09:00-16:00 (7h) [PERSON_NAME] single-neutral-actions s…" at bounding box center [360, 326] width 153 height 86
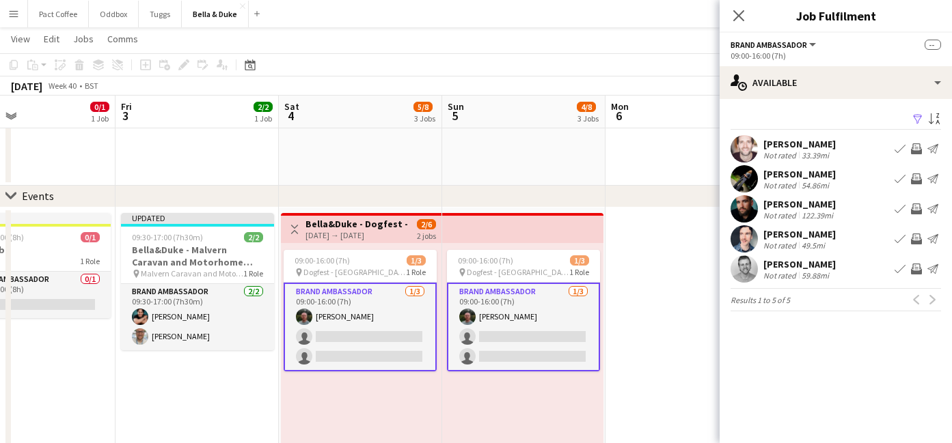
click at [373, 340] on app-card-role "Brand Ambassador [DATE] 09:00-16:00 (7h) [PERSON_NAME] single-neutral-actions s…" at bounding box center [360, 327] width 153 height 89
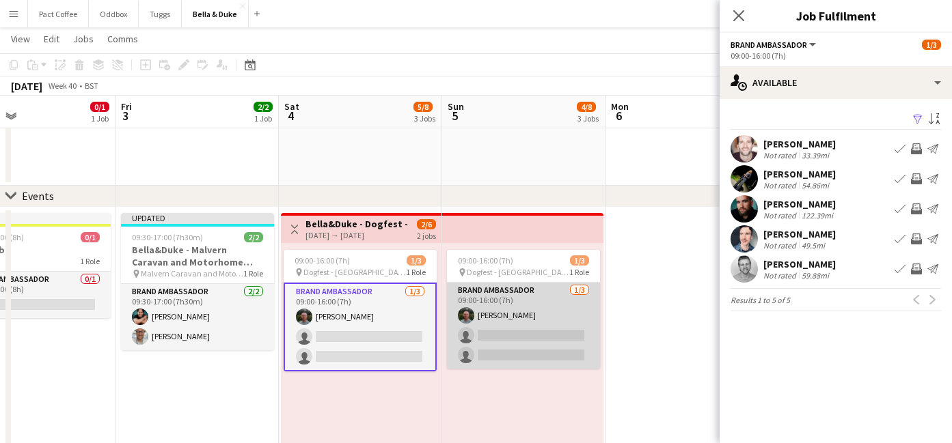
click at [530, 339] on app-card-role "Brand Ambassador [DATE] 09:00-16:00 (7h) [PERSON_NAME] single-neutral-actions s…" at bounding box center [523, 326] width 153 height 86
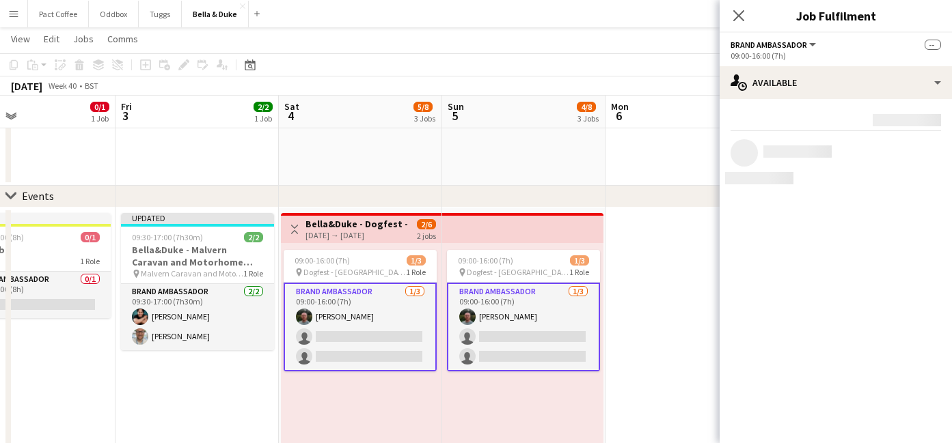
click at [530, 339] on app-card-role "Brand Ambassador [DATE] 09:00-16:00 (7h) [PERSON_NAME] single-neutral-actions s…" at bounding box center [523, 327] width 153 height 89
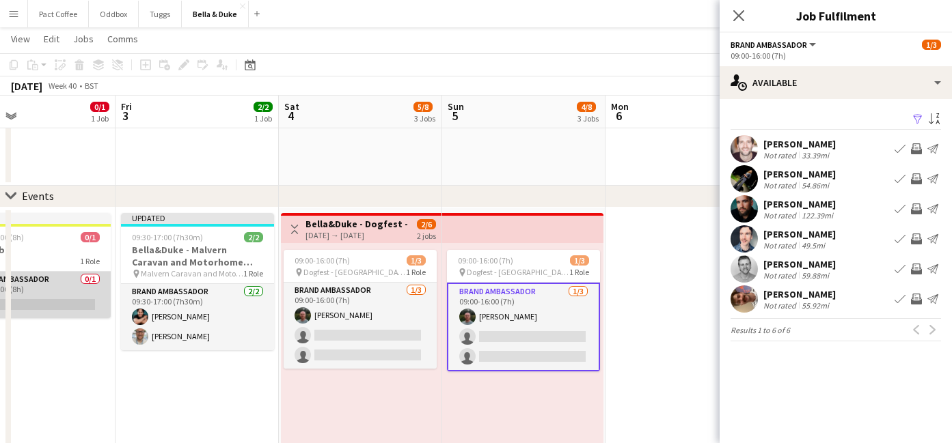
click at [63, 307] on app-card-role "Brand Ambassador 0/1 08:00-16:00 (8h) single-neutral-actions" at bounding box center [34, 295] width 153 height 46
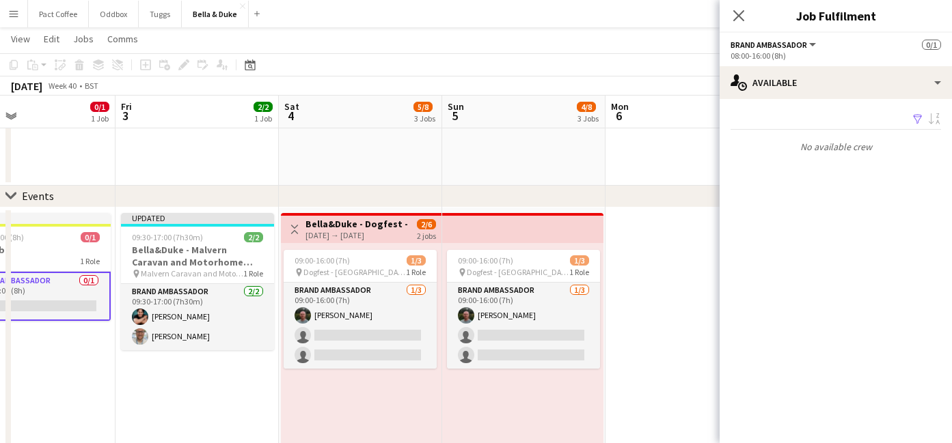
click at [63, 307] on app-card-role "Brand Ambassador 0/1 08:00-16:00 (8h) single-neutral-actions" at bounding box center [34, 296] width 153 height 49
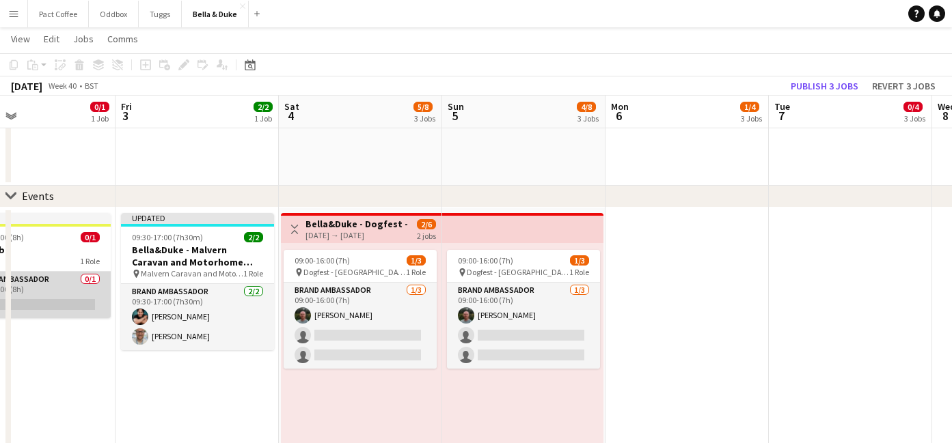
click at [59, 309] on app-card-role "Brand Ambassador 0/1 08:00-16:00 (8h) single-neutral-actions" at bounding box center [34, 295] width 153 height 46
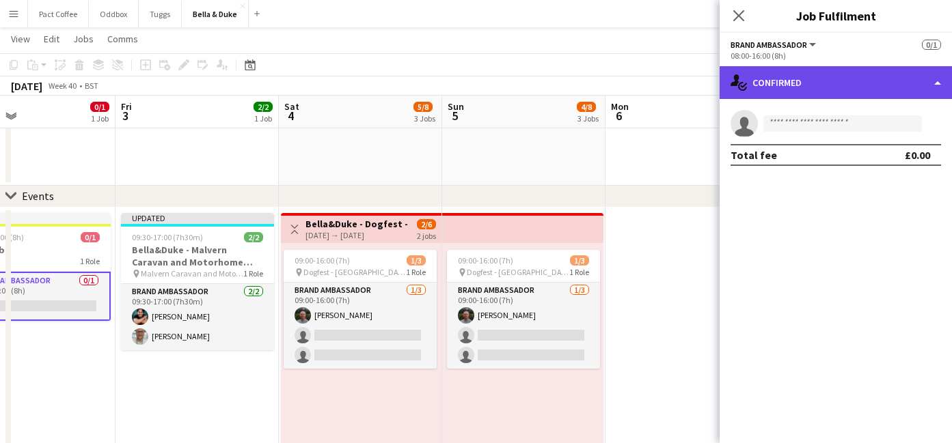
click at [793, 96] on div "single-neutral-actions-check-2 Confirmed" at bounding box center [835, 82] width 232 height 33
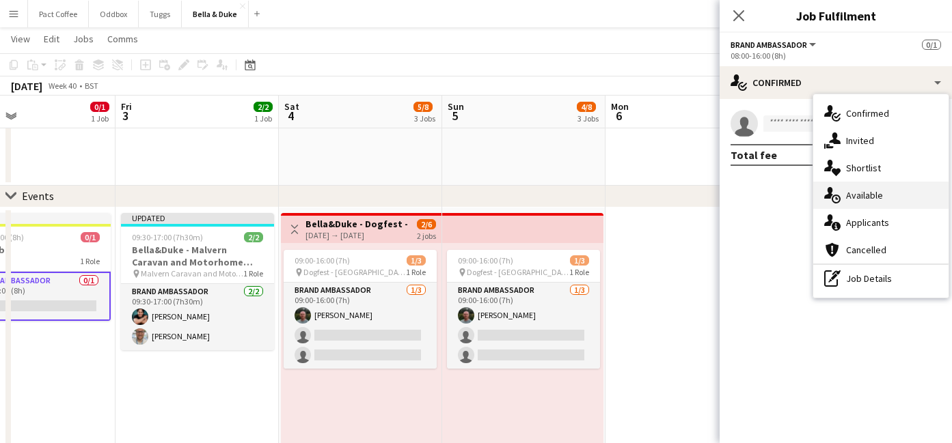
click at [902, 193] on div "single-neutral-actions-upload Available" at bounding box center [880, 195] width 135 height 27
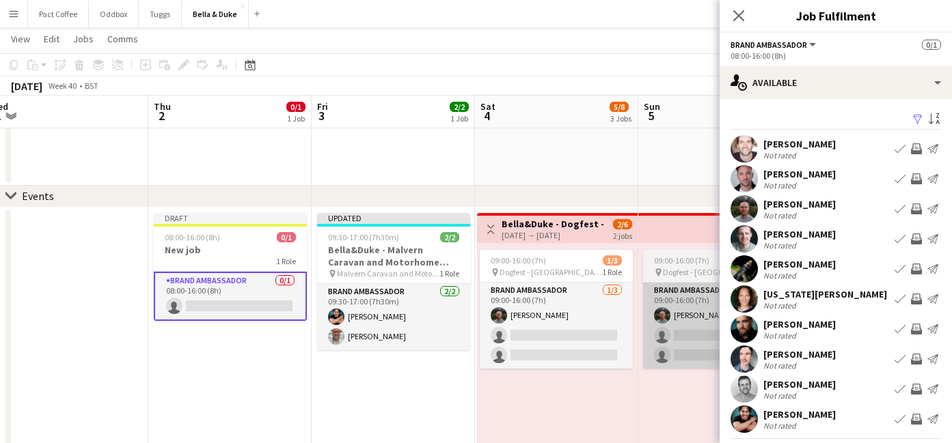
scroll to position [0, 372]
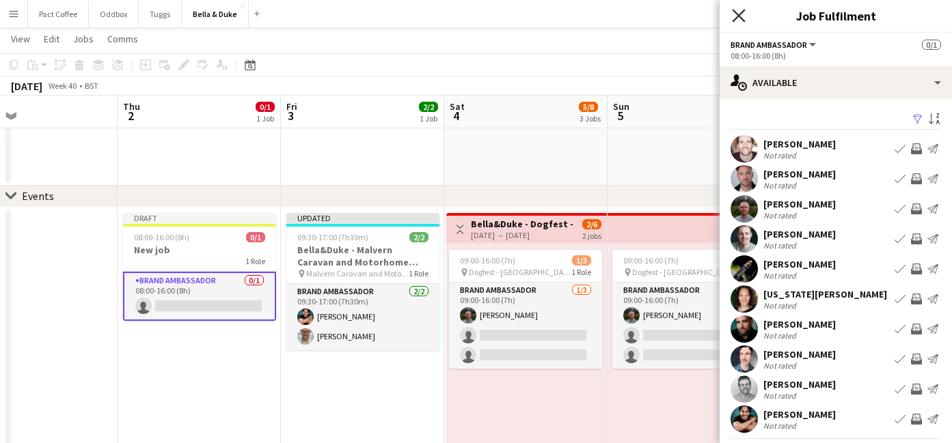
click at [739, 20] on icon "Close pop-in" at bounding box center [738, 15] width 13 height 13
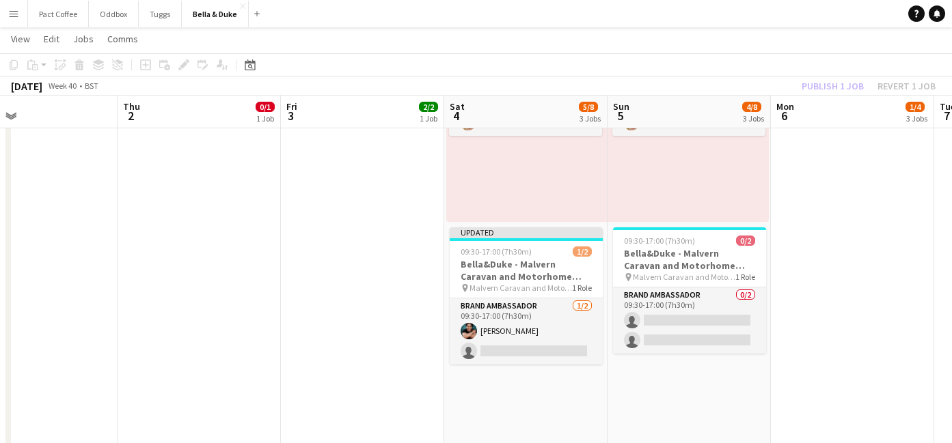
scroll to position [585, 0]
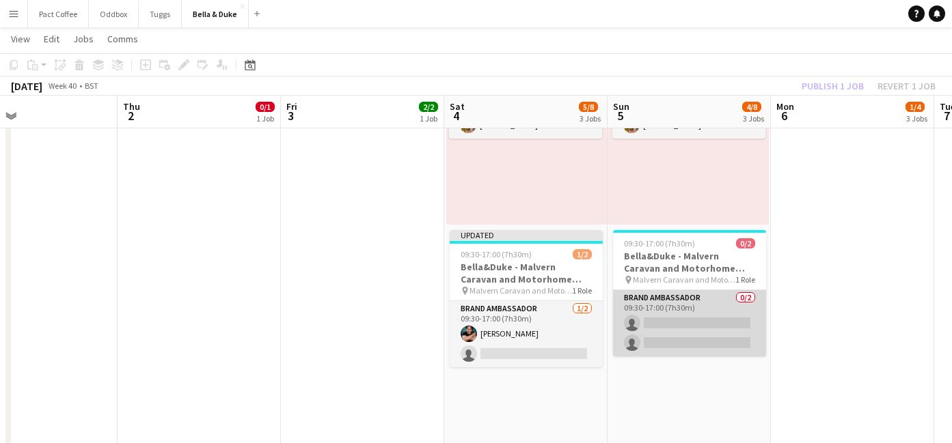
click at [706, 324] on app-card-role "Brand Ambassador 0/2 09:30-17:00 (7h30m) single-neutral-actions single-neutral-…" at bounding box center [689, 323] width 153 height 66
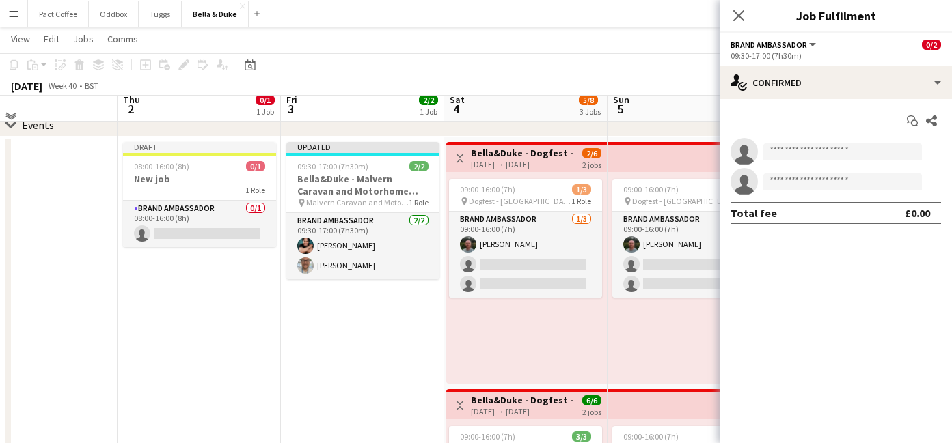
scroll to position [171, 0]
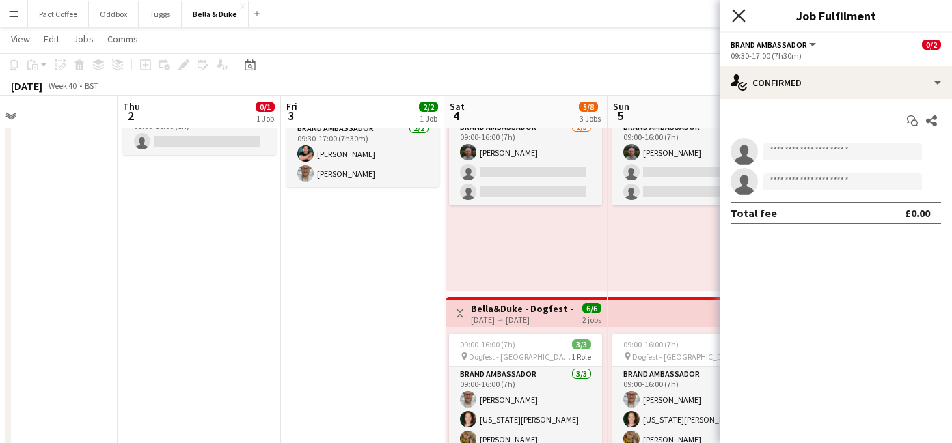
click at [738, 14] on icon at bounding box center [738, 15] width 13 height 13
